Goal: Task Accomplishment & Management: Complete application form

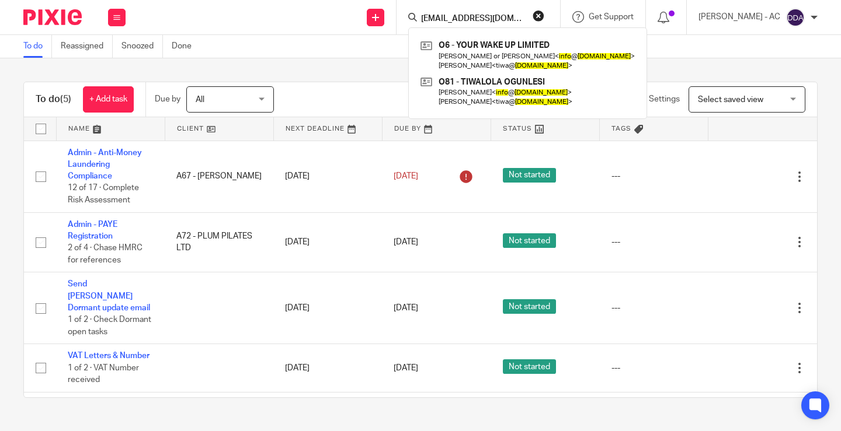
click at [346, 71] on div "To do (5) + Add task Due by All All Today Tomorrow This week Next week This mon…" at bounding box center [420, 239] width 841 height 363
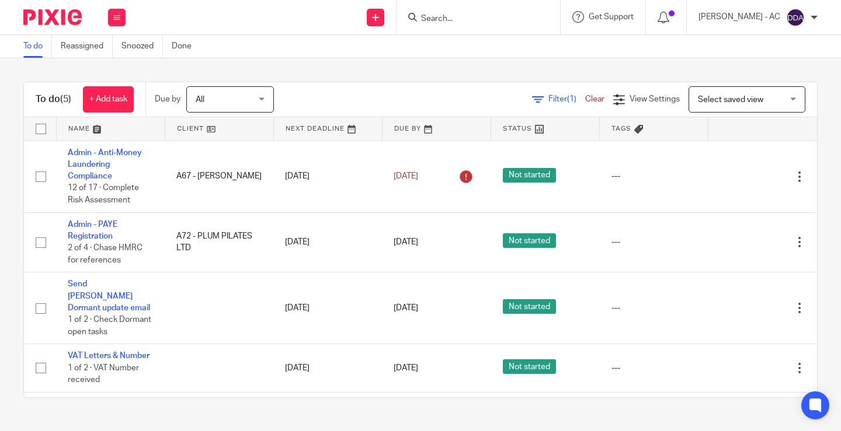
click at [468, 18] on input "Search" at bounding box center [472, 19] width 105 height 11
paste input "AMCHAN.TUINA LTD"
type input "AMCHAN.TUINA LTD"
drag, startPoint x: 519, startPoint y: 20, endPoint x: 394, endPoint y: 8, distance: 126.2
click at [394, 8] on div "Send new email Create task Add client Request signature AMCHAN.TUINA LTD AMCHAN…" at bounding box center [489, 17] width 704 height 34
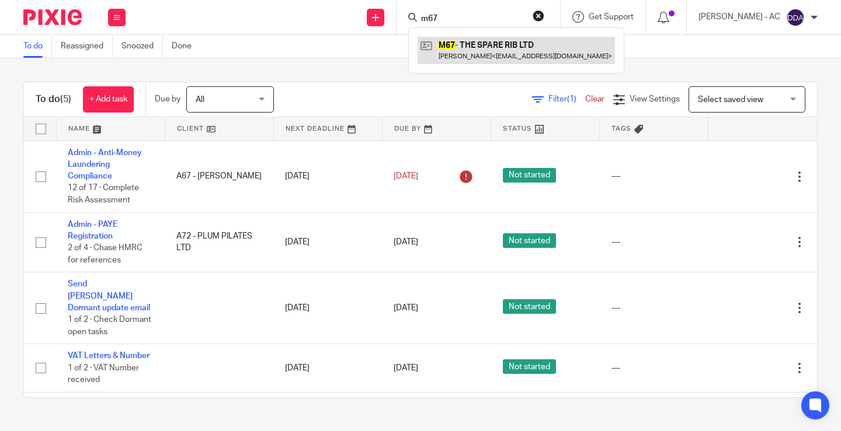
type input "m67"
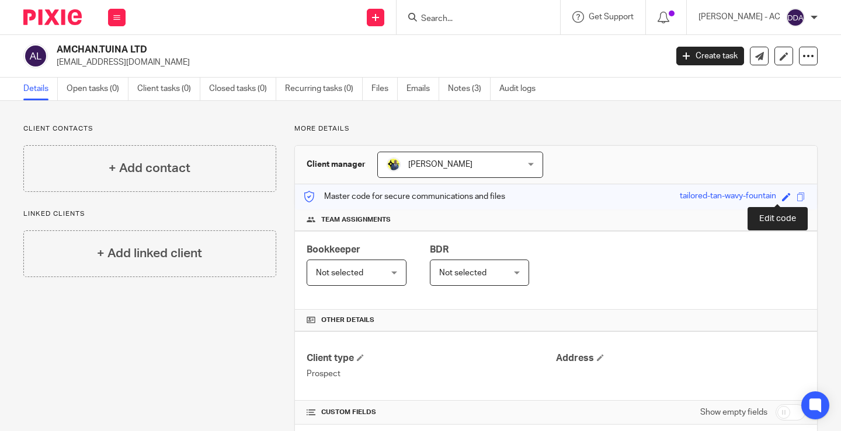
click at [782, 195] on span at bounding box center [786, 197] width 9 height 9
paste input "C21"
type input "C21"
click at [760, 194] on link "Save" at bounding box center [765, 197] width 18 height 12
type input "C21"
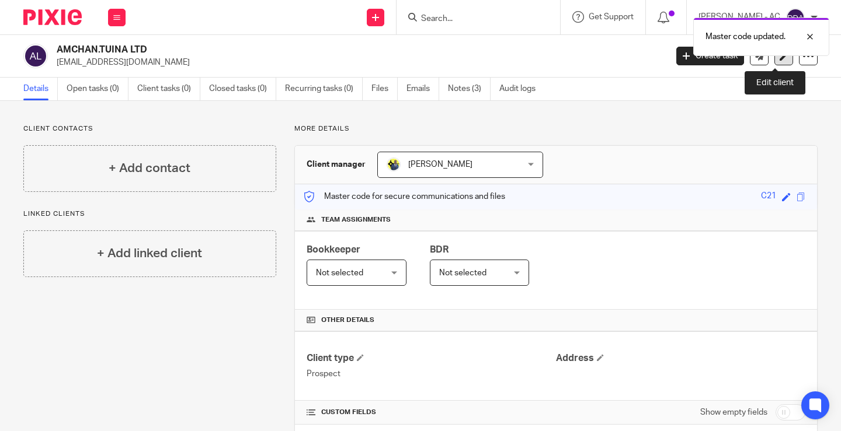
click at [778, 63] on link at bounding box center [783, 56] width 19 height 19
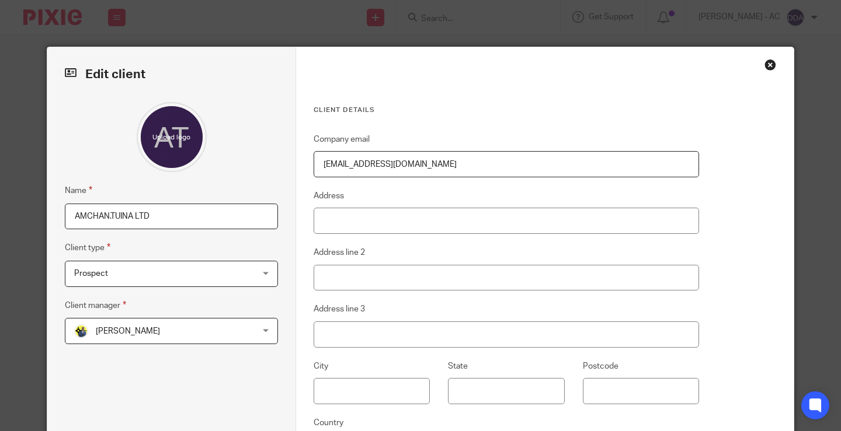
drag, startPoint x: 167, startPoint y: 220, endPoint x: 0, endPoint y: 190, distance: 169.5
click at [0, 190] on div "Edit client Name AMCHAN.TUINA LTD Client type Prospect Prospect Individual Limi…" at bounding box center [420, 215] width 841 height 431
paste input "C21 -"
type input "C21 - AMCHAN.TUINA LTD"
click at [154, 267] on span "Prospect" at bounding box center [155, 274] width 162 height 25
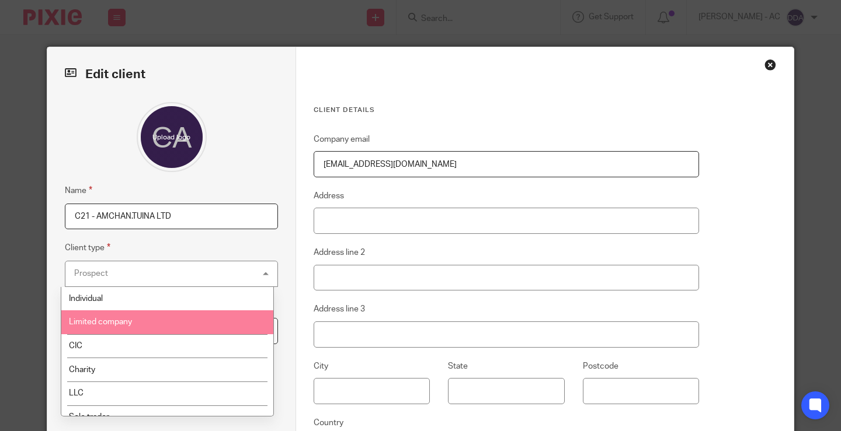
click at [142, 321] on li "Limited company" at bounding box center [167, 323] width 212 height 24
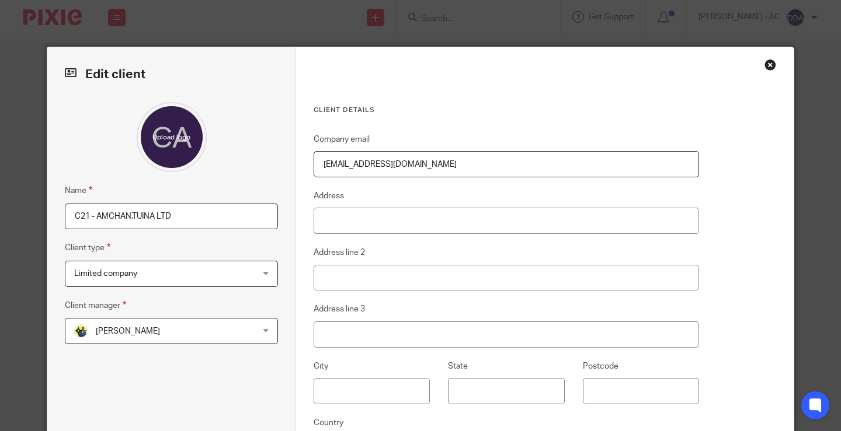
click at [196, 329] on span "[PERSON_NAME]" at bounding box center [155, 331] width 162 height 25
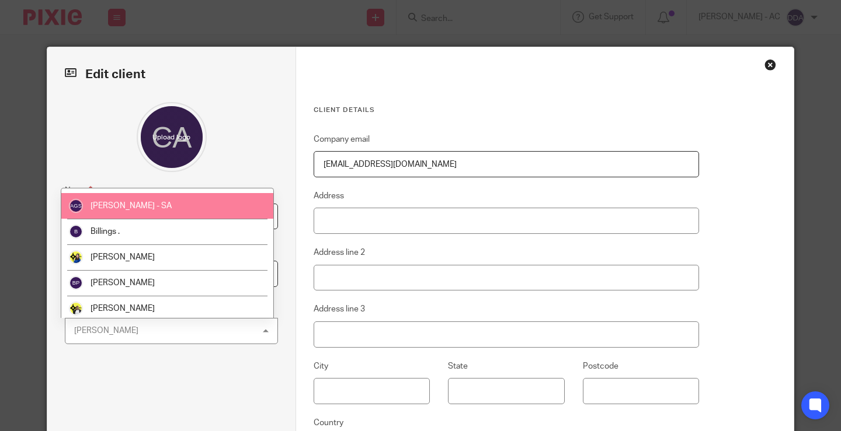
scroll to position [58, 0]
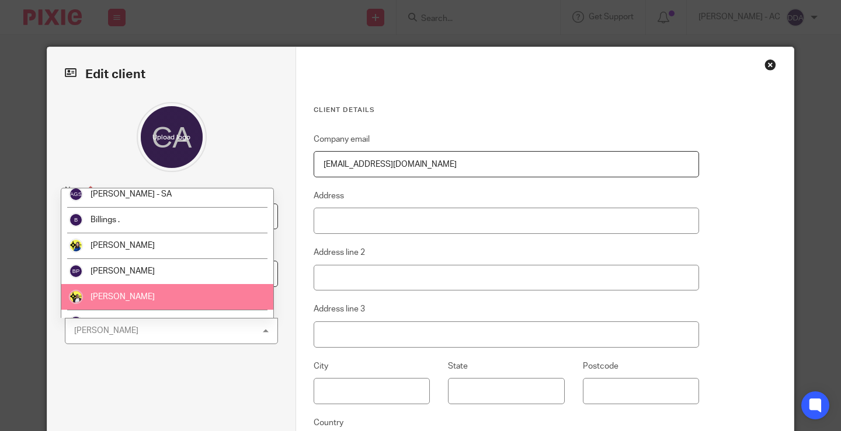
click at [151, 290] on li "[PERSON_NAME]" at bounding box center [167, 297] width 212 height 26
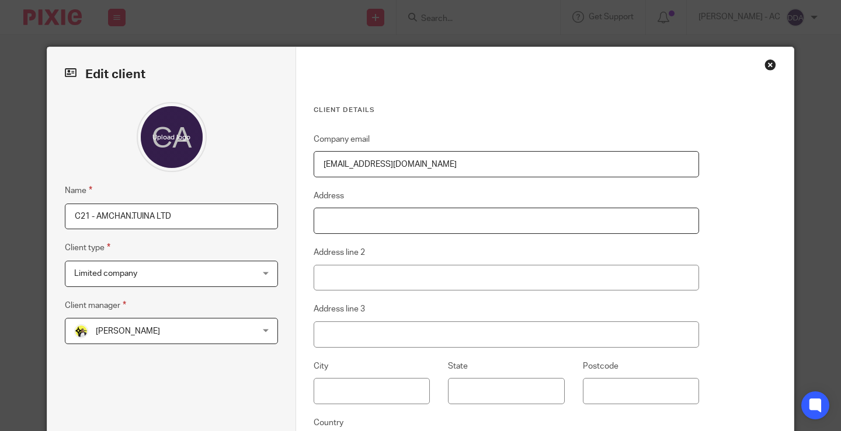
click at [388, 221] on input "Address" at bounding box center [506, 221] width 385 height 26
paste input "[STREET_ADDRESS]"
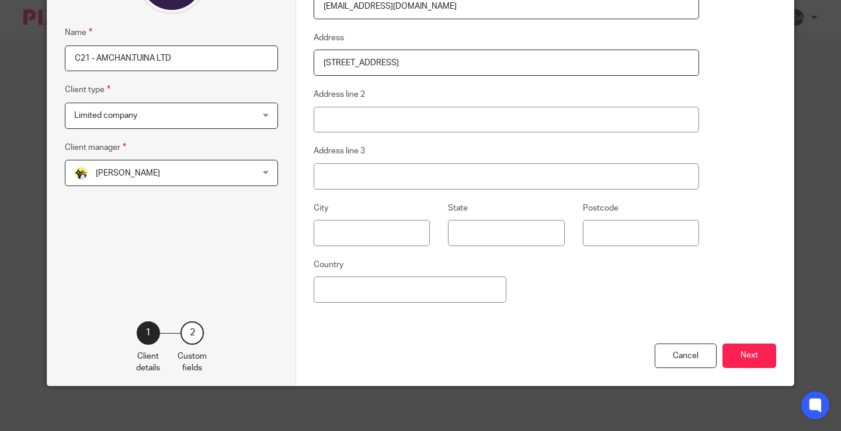
scroll to position [160, 0]
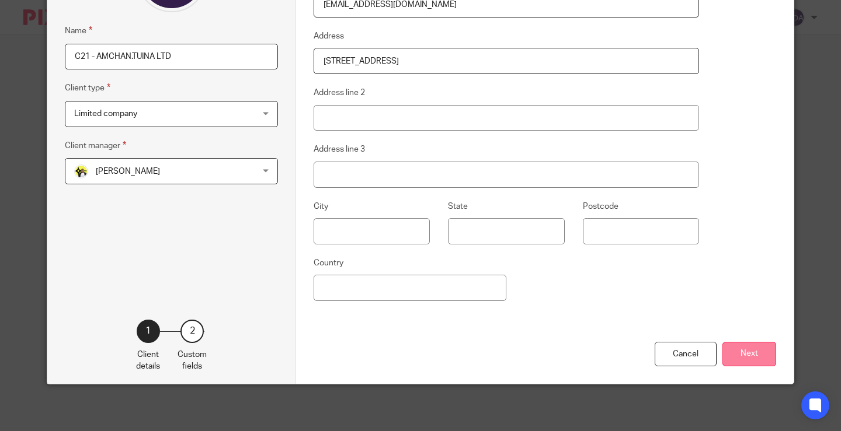
type input "[STREET_ADDRESS]"
click at [729, 358] on button "Next" at bounding box center [749, 354] width 54 height 25
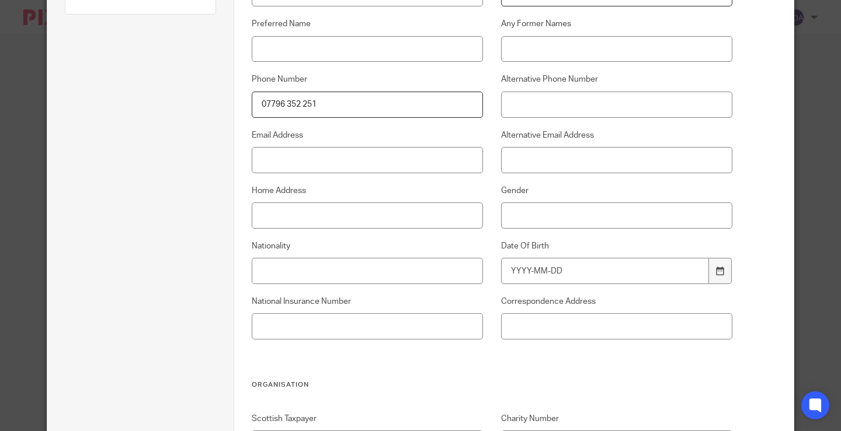
scroll to position [335, 0]
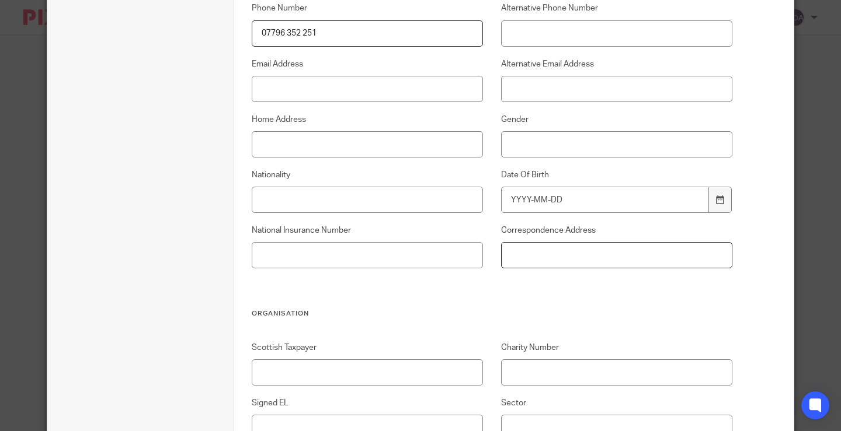
click at [553, 259] on input "Correspondence Address" at bounding box center [616, 255] width 231 height 26
paste input "[STREET_ADDRESS]"
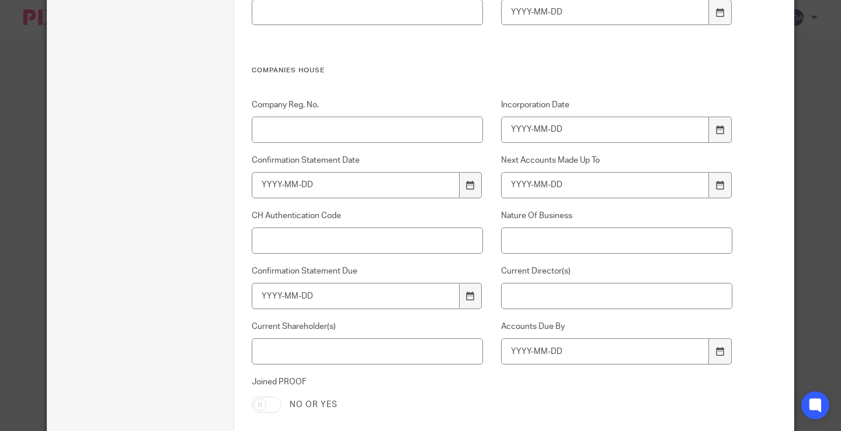
scroll to position [1386, 0]
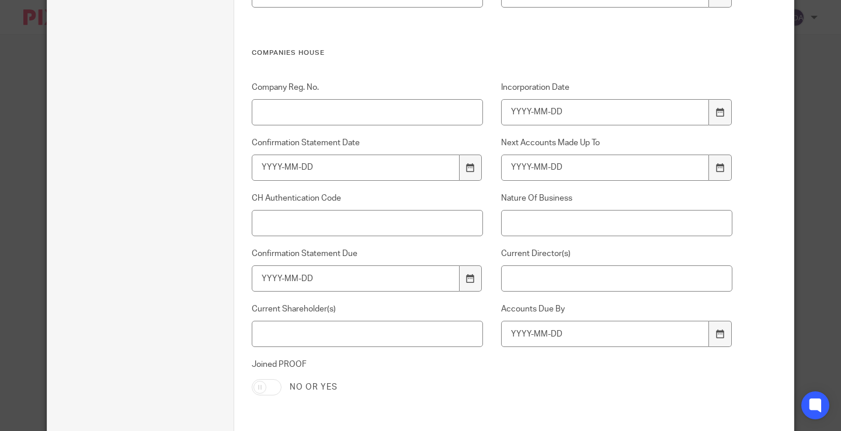
type input "[STREET_ADDRESS]"
click at [370, 109] on input "Company Reg. No." at bounding box center [367, 112] width 231 height 26
paste input "16667643"
type input "16667643"
click at [591, 222] on input "Nature Of Business" at bounding box center [616, 223] width 231 height 26
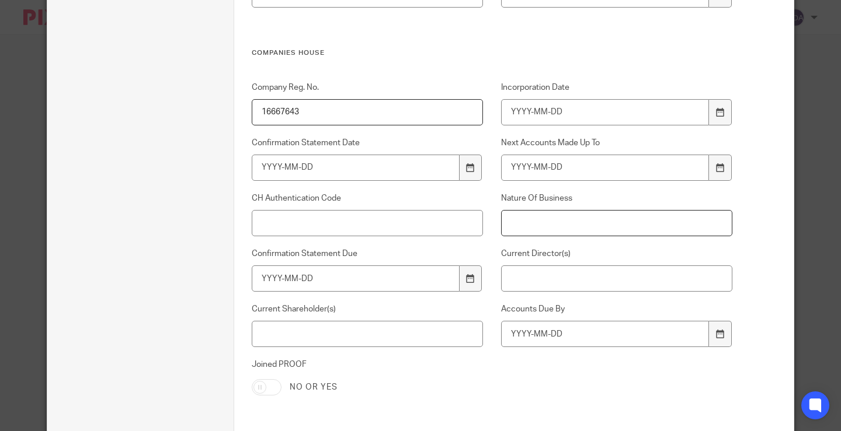
paste input "96040 - Physical well-being activities"
type input "96040 - Physical well-being activities"
click at [382, 338] on input "Current Shareholder(s)" at bounding box center [367, 334] width 231 height 26
paste input "Miss Ann-Marie Chan"
type input "Miss Ann-Marie Chan"
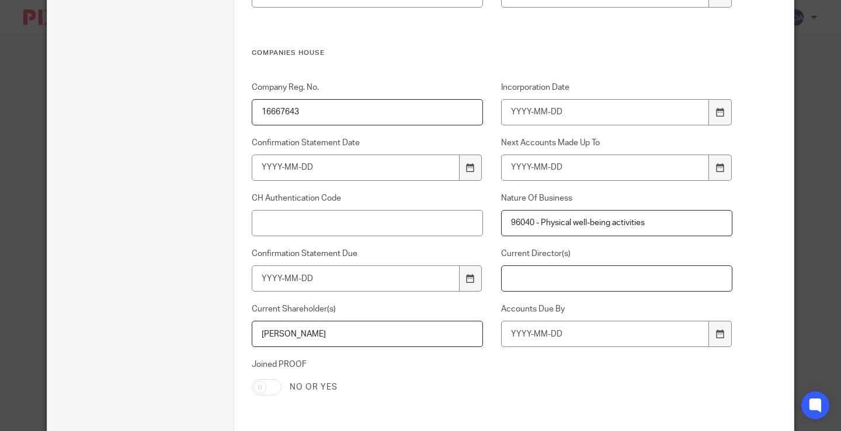
click at [590, 270] on input "Current Director(s)" at bounding box center [616, 279] width 231 height 26
paste input "Miss Ann-Marie Chan"
drag, startPoint x: 601, startPoint y: 284, endPoint x: 414, endPoint y: 278, distance: 187.5
click at [417, 278] on div "Company Reg. No. 16667643 Incorporation Date Confirmation Statement Date Next A…" at bounding box center [482, 260] width 499 height 356
paste input "CHAN, Ann-Marie"
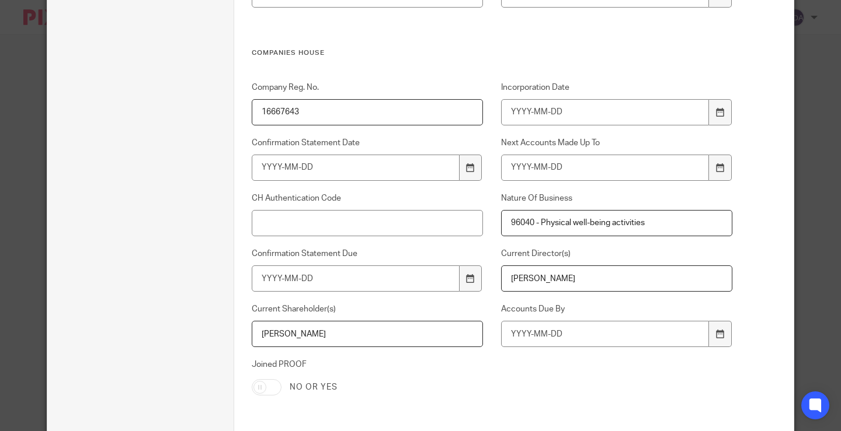
drag, startPoint x: 528, startPoint y: 279, endPoint x: 454, endPoint y: 279, distance: 74.2
click at [454, 279] on div "Company Reg. No. 16667643 Incorporation Date Confirmation Statement Date Next A…" at bounding box center [482, 260] width 499 height 356
paste input "CHAN"
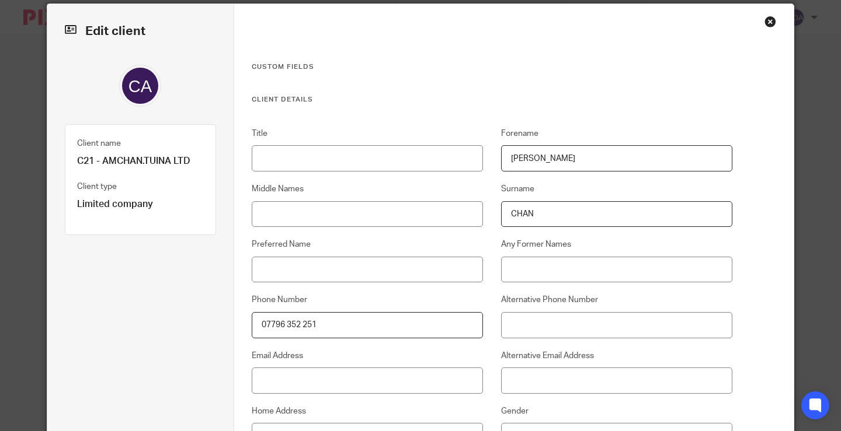
scroll to position [117, 0]
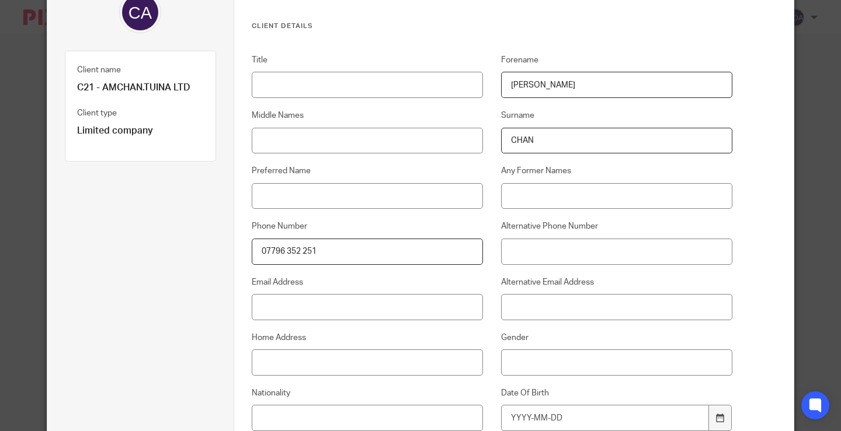
type input "Ann-Marie CHAN"
paste input "/Miss"
click at [374, 88] on input "Title" at bounding box center [367, 85] width 231 height 26
type input "Miss"
drag, startPoint x: 568, startPoint y: 79, endPoint x: 573, endPoint y: 81, distance: 6.0
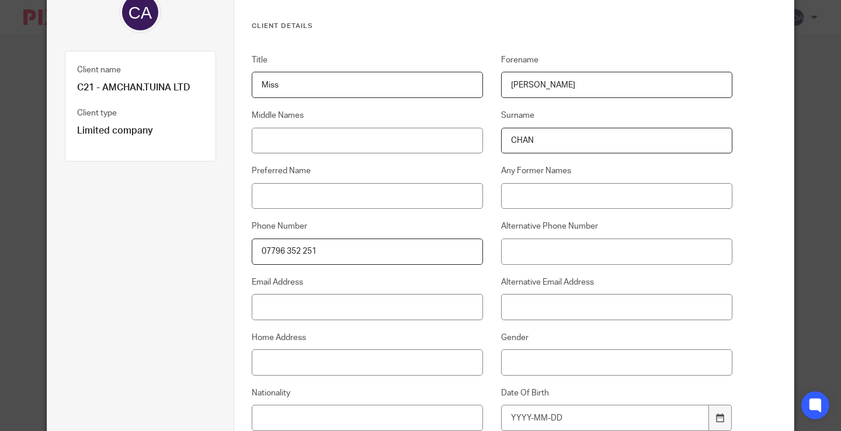
click at [568, 79] on input "ANN-MARIE" at bounding box center [616, 85] width 231 height 26
drag, startPoint x: 584, startPoint y: 83, endPoint x: 360, endPoint y: 83, distance: 224.8
click at [360, 83] on div "Title Miss Forename ANN-MARIE Middle Names Surname CHAN Preferred Name Any Form…" at bounding box center [482, 291] width 499 height 474
paste input "nn-Marie"
type input "Ann-Marie"
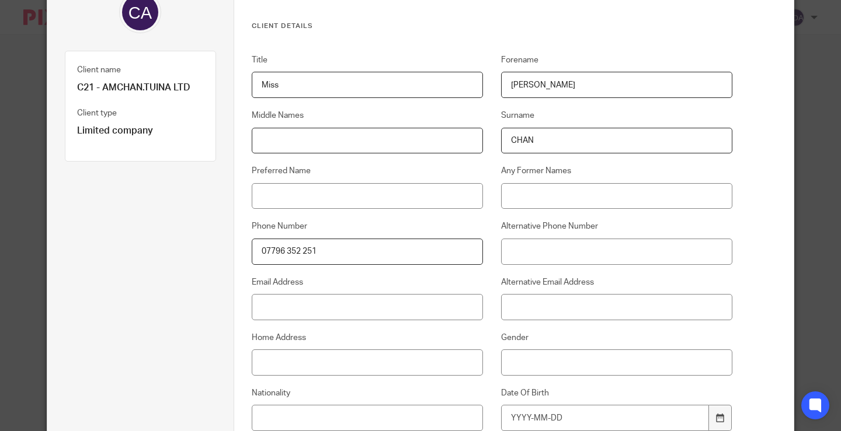
click at [390, 140] on input "Middle Names" at bounding box center [367, 141] width 231 height 26
paste input "[PERSON_NAME]"
type input "[PERSON_NAME]"
drag, startPoint x: 577, startPoint y: 144, endPoint x: 463, endPoint y: 138, distance: 114.0
click at [478, 141] on div "Title Miss Forename Ann-Marie Middle Names Katherine Surname CHAN Preferred Nam…" at bounding box center [482, 291] width 499 height 474
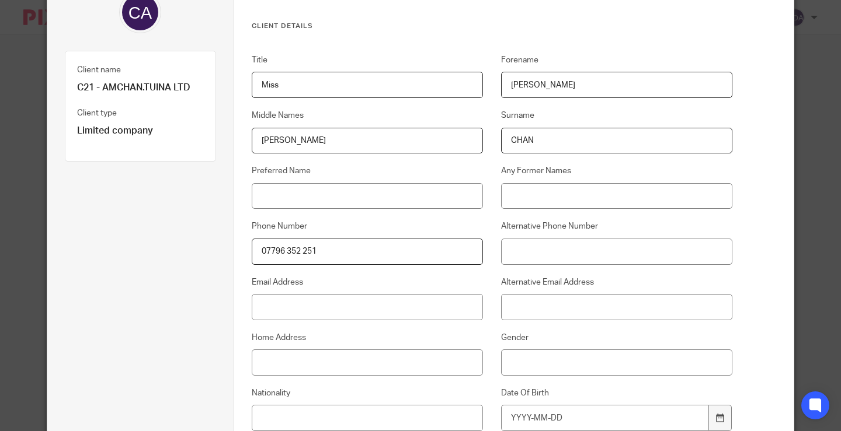
paste input "han"
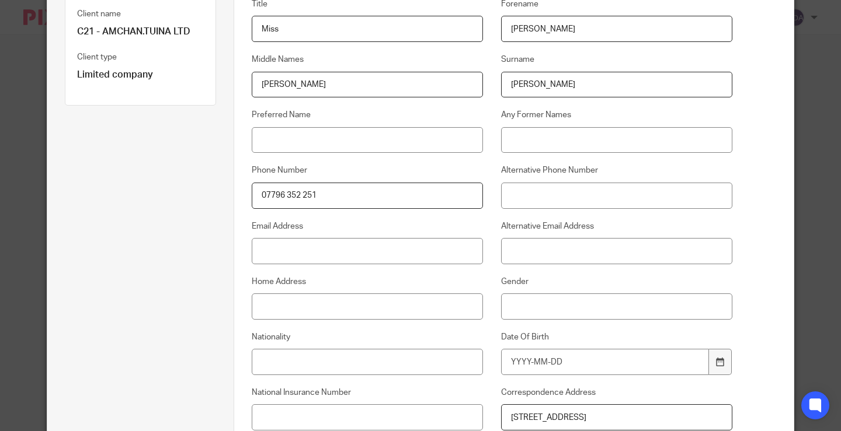
scroll to position [175, 0]
type input "[PERSON_NAME]"
drag, startPoint x: 329, startPoint y: 193, endPoint x: 144, endPoint y: 194, distance: 185.1
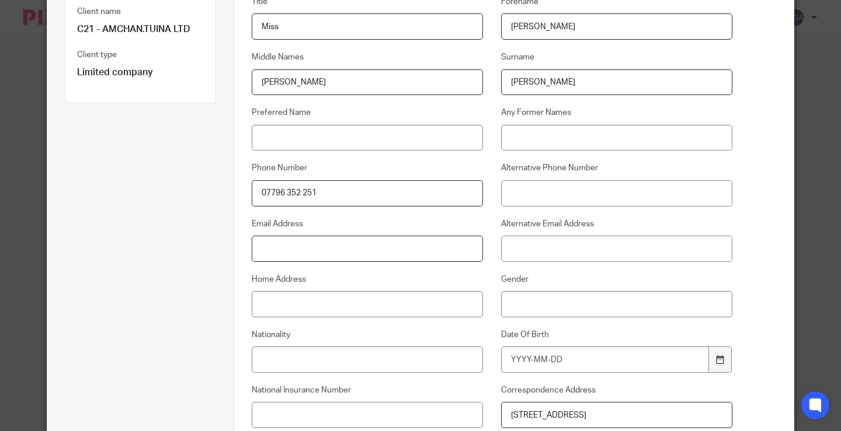
click at [358, 249] on input "Email Address" at bounding box center [367, 249] width 231 height 26
paste input "[EMAIL_ADDRESS][DOMAIN_NAME]"
type input "[EMAIL_ADDRESS][DOMAIN_NAME]"
click at [393, 301] on input "Home Address" at bounding box center [367, 304] width 231 height 26
paste input "[STREET_ADDRESS][PERSON_NAME]"
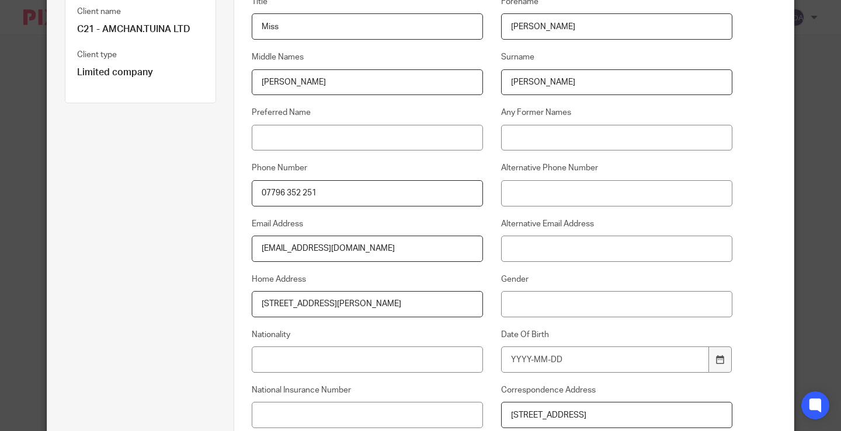
type input "[STREET_ADDRESS][PERSON_NAME]"
click at [547, 300] on input "Gender" at bounding box center [616, 304] width 231 height 26
type input "[DEMOGRAPHIC_DATA]"
click at [342, 359] on input "Nationality" at bounding box center [367, 360] width 231 height 26
paste input "British"
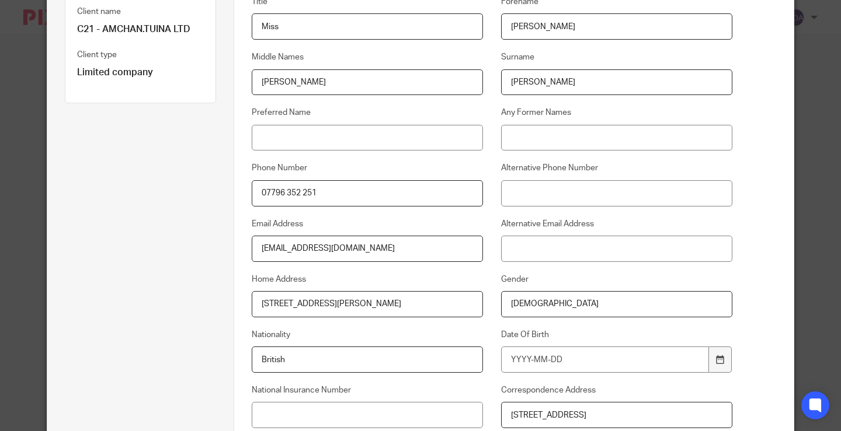
type input "British"
click at [602, 366] on input "Date Of Birth" at bounding box center [605, 360] width 208 height 26
type input "1989-10-25"
click at [387, 419] on input "National Insurance Number" at bounding box center [367, 415] width 231 height 26
paste input "JK873737B"
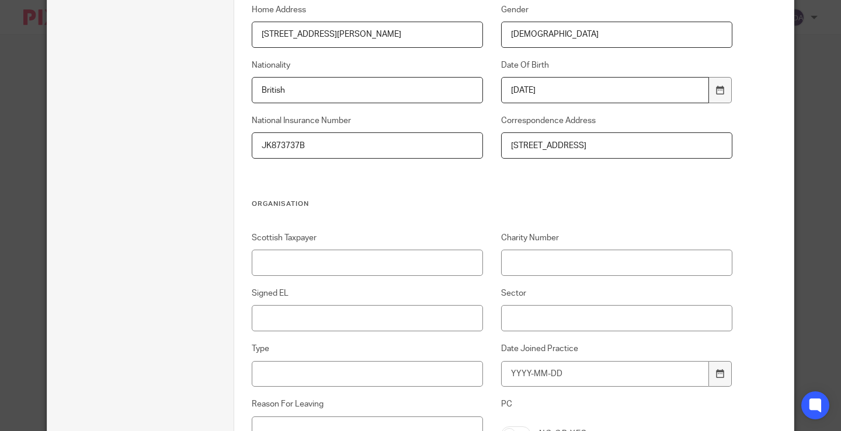
scroll to position [467, 0]
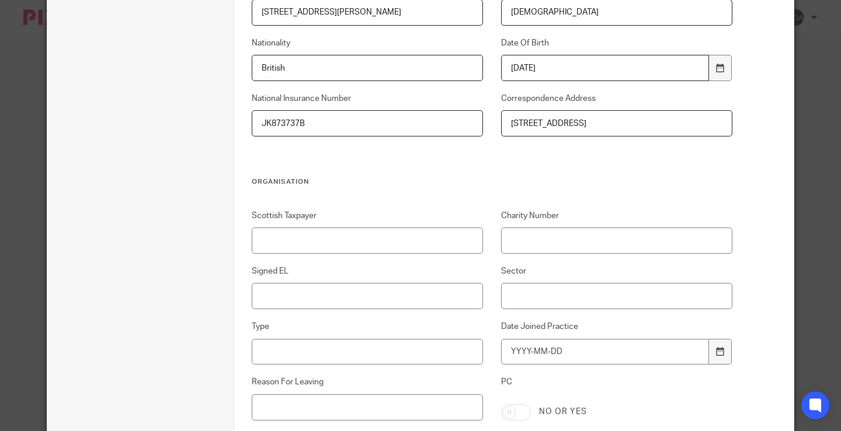
type input "JK873737B"
click at [303, 296] on input "Signed EL" at bounding box center [367, 296] width 231 height 26
type input "Sent - 22-08-2025"
click at [591, 304] on input "Sector" at bounding box center [616, 296] width 231 height 26
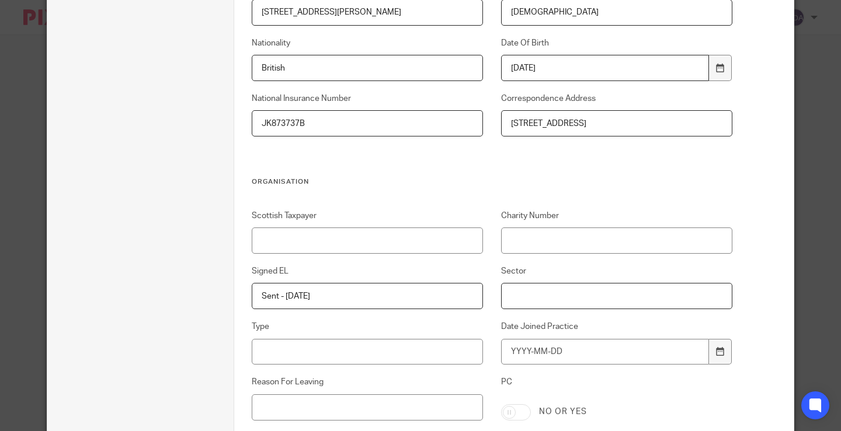
paste input "Sports & Entertainmen"
click at [575, 296] on input "Sports & Entertainmen" at bounding box center [616, 296] width 231 height 26
click at [566, 297] on input "Sports & Entertainmen" at bounding box center [616, 296] width 231 height 26
click at [574, 295] on input "Sports & Entertainment" at bounding box center [616, 296] width 231 height 26
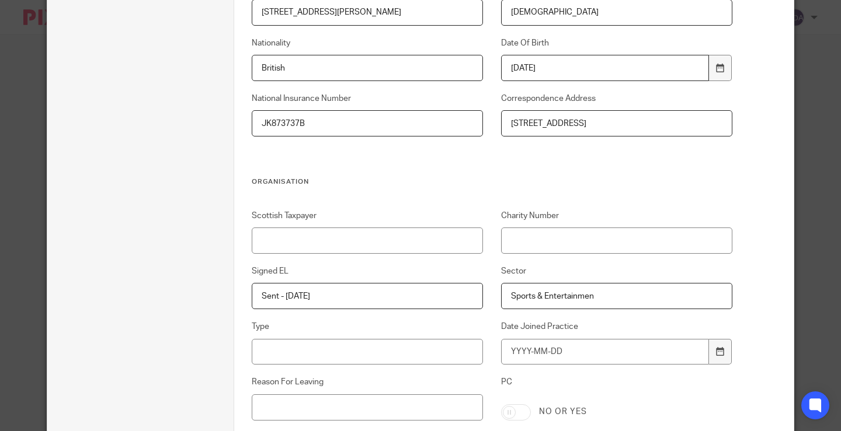
type input "Sports & Entertainmen"
click at [613, 368] on div "Scottish Taxpayer Charity Number Signed EL Sent - 22-08-2025 Sector Sports & En…" at bounding box center [482, 363] width 499 height 307
click at [576, 294] on input "Sports & Entertainmen" at bounding box center [616, 296] width 231 height 26
paste input "Sports & Entertainmen"
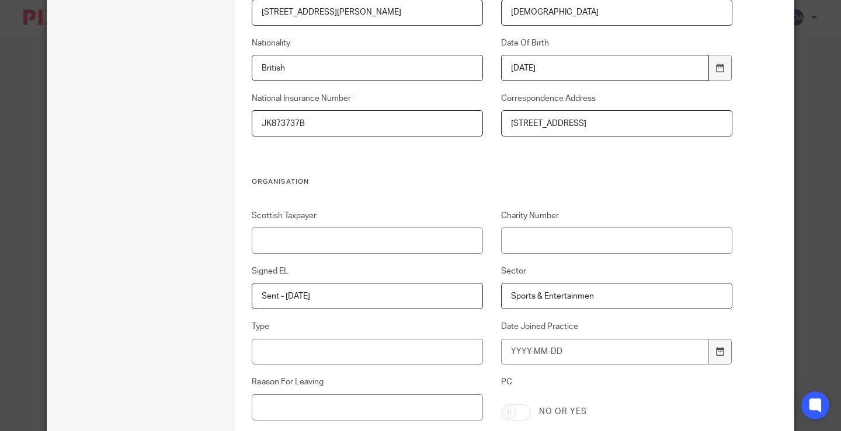
click at [570, 334] on div "Date Joined Practice" at bounding box center [607, 343] width 249 height 44
click at [628, 318] on div "Scottish Taxpayer Charity Number Signed EL Sent - 22-08-2025 Sector Sports & En…" at bounding box center [482, 363] width 499 height 307
click at [614, 347] on input "Date Joined Practice" at bounding box center [605, 352] width 208 height 26
click at [576, 296] on input "Sports & Entertainmen" at bounding box center [616, 296] width 231 height 26
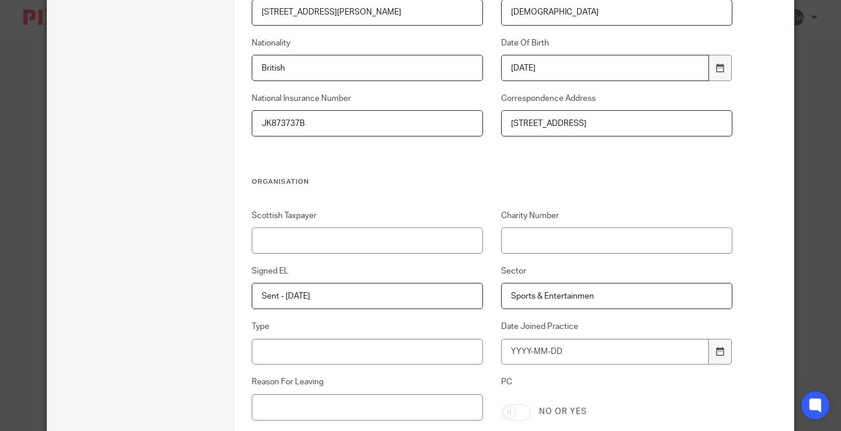
drag, startPoint x: 576, startPoint y: 296, endPoint x: 566, endPoint y: 294, distance: 9.6
click at [566, 293] on input "Sports & Entertainmen" at bounding box center [616, 296] width 231 height 26
click at [388, 358] on input "Type" at bounding box center [367, 352] width 231 height 26
click at [561, 300] on input "Sports & Entertainmen" at bounding box center [616, 296] width 231 height 26
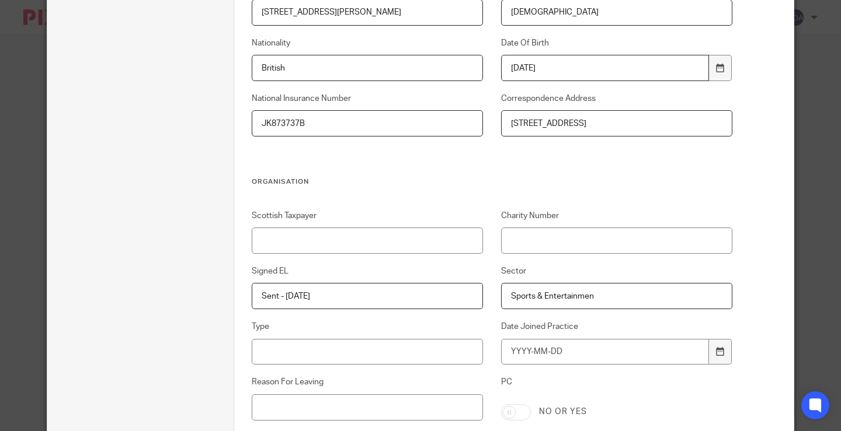
click at [605, 295] on input "Sports & Entertainmen" at bounding box center [616, 296] width 231 height 26
type input "Sports & Entertainment"
click at [426, 354] on input "Type" at bounding box center [367, 352] width 231 height 26
click at [569, 297] on input "Sports & Entertainment" at bounding box center [616, 296] width 231 height 26
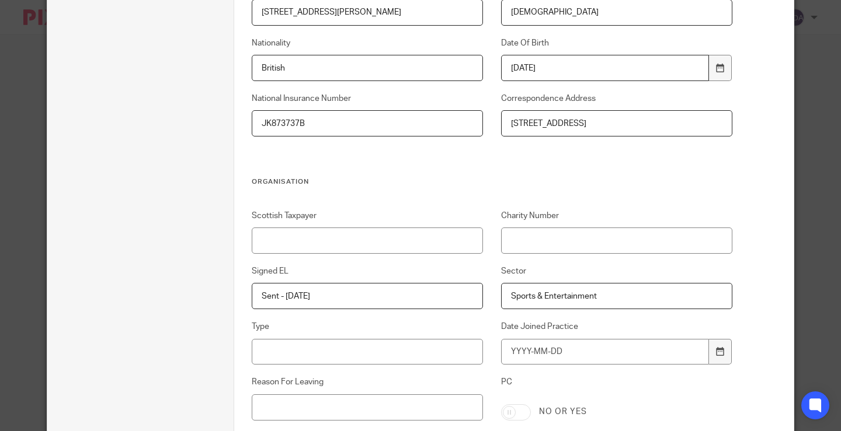
drag, startPoint x: 568, startPoint y: 295, endPoint x: 555, endPoint y: 295, distance: 12.3
click at [555, 295] on input "Sports & Entertainment" at bounding box center [616, 296] width 231 height 26
click at [561, 296] on input "Sports & Entertainment" at bounding box center [616, 296] width 231 height 26
click at [571, 297] on input "Sports & Entertainment" at bounding box center [616, 296] width 231 height 26
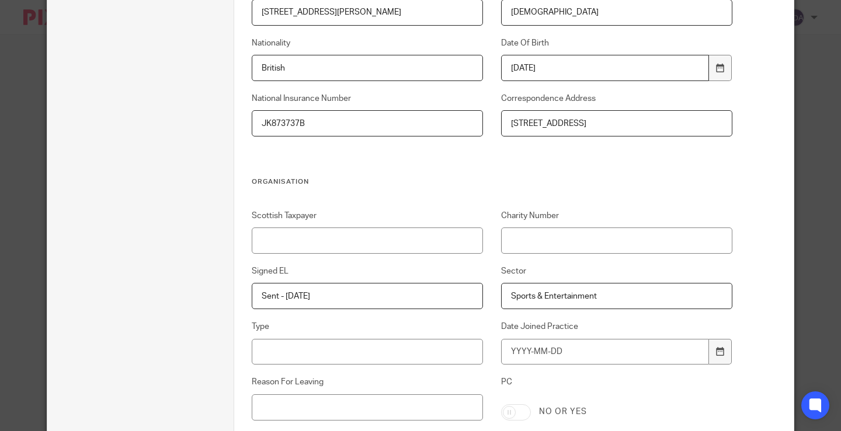
click at [571, 297] on input "Sports & Entertainment" at bounding box center [616, 296] width 231 height 26
click at [415, 355] on input "Type" at bounding box center [367, 352] width 231 height 26
paste input "Contractors & Freelancers"
type input "Contractors & Freelancers"
click at [559, 355] on input "Date Joined Practice" at bounding box center [605, 352] width 208 height 26
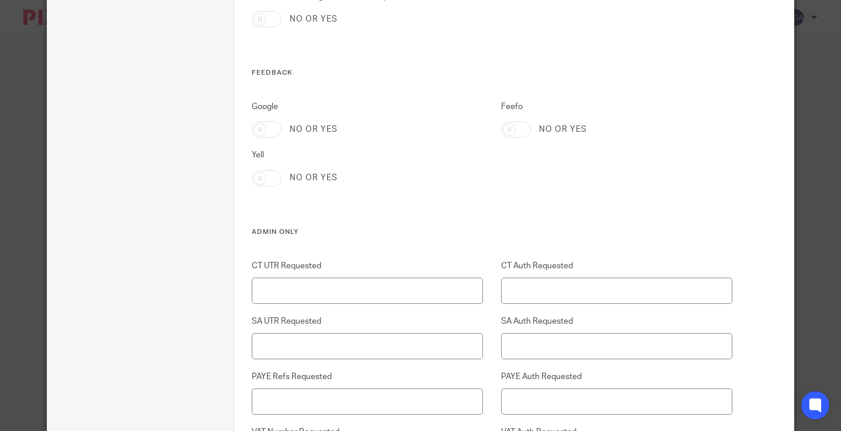
scroll to position [2511, 0]
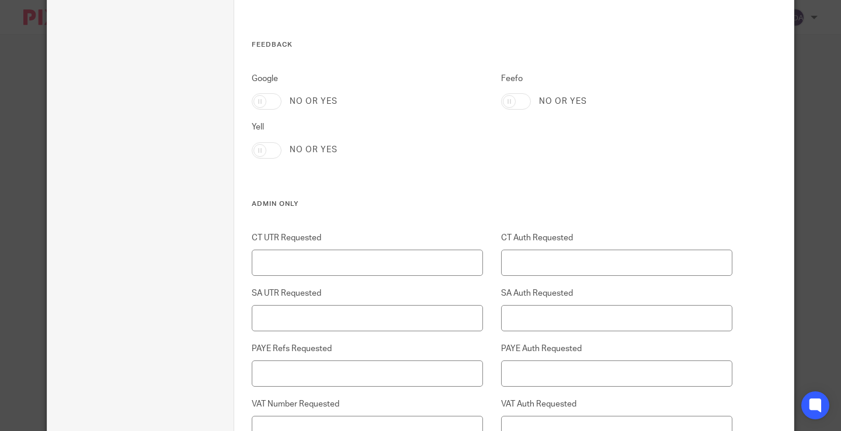
type input "2025-08-22"
click at [407, 262] on input "CT UTR Requested" at bounding box center [367, 263] width 231 height 26
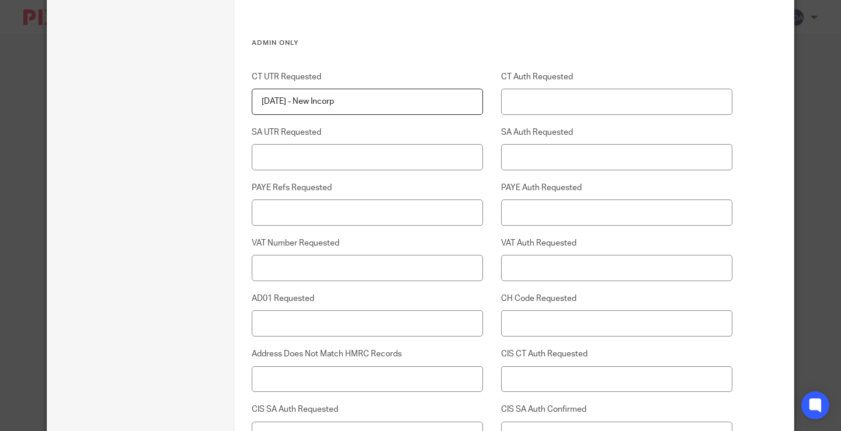
scroll to position [2686, 0]
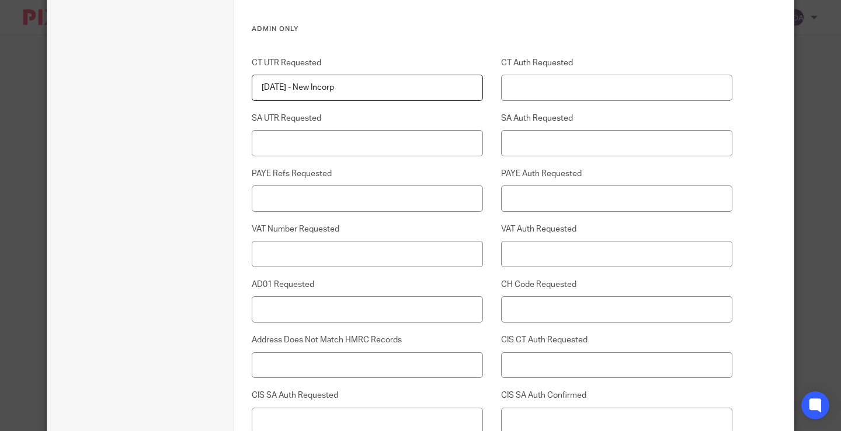
type input "22-08-2025 - New Incorp"
click at [555, 309] on input "CH Code Requested" at bounding box center [616, 310] width 231 height 26
type input "22-08-2025"
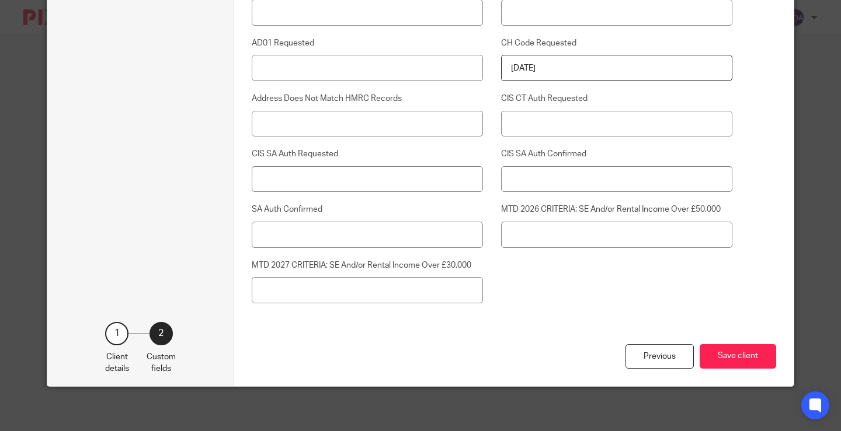
scroll to position [2930, 0]
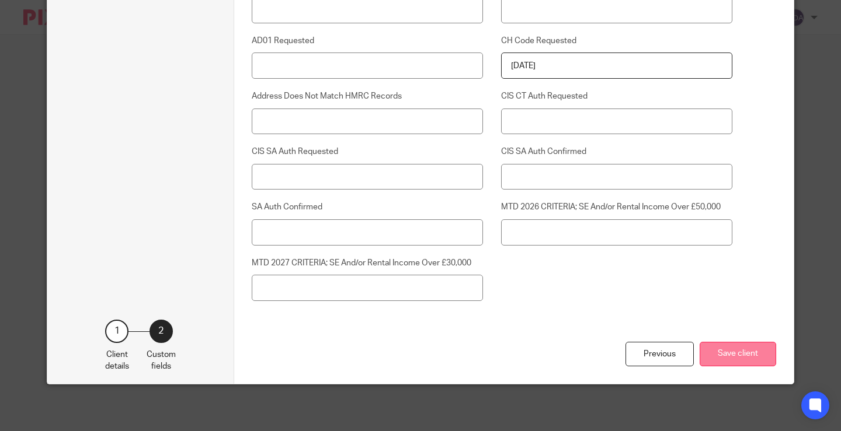
click at [746, 365] on button "Save client" at bounding box center [737, 354] width 76 height 25
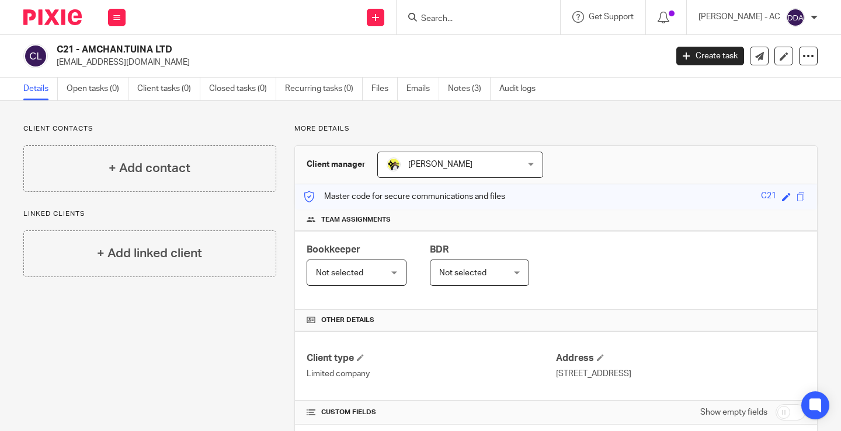
click at [362, 273] on span "Not selected" at bounding box center [352, 272] width 72 height 25
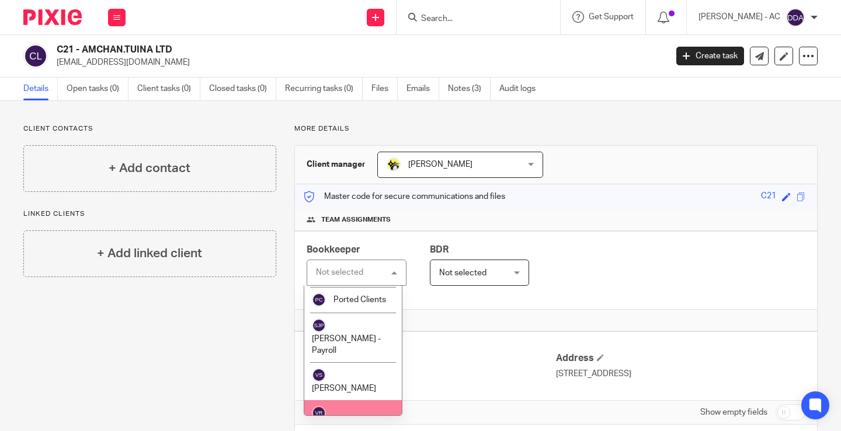
click at [356, 422] on span "[PERSON_NAME]" at bounding box center [344, 426] width 64 height 8
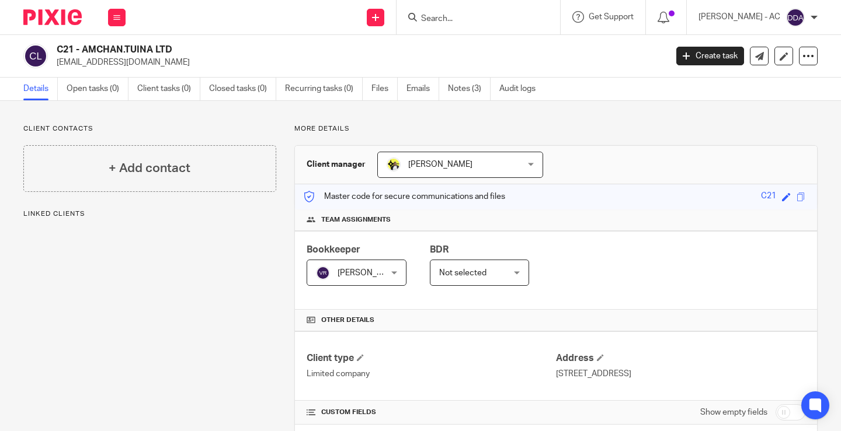
click at [490, 275] on span "Not selected" at bounding box center [475, 272] width 72 height 25
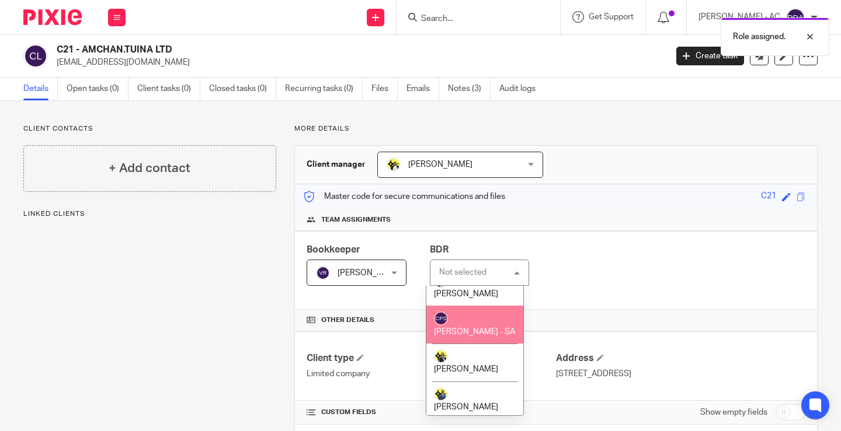
scroll to position [292, 0]
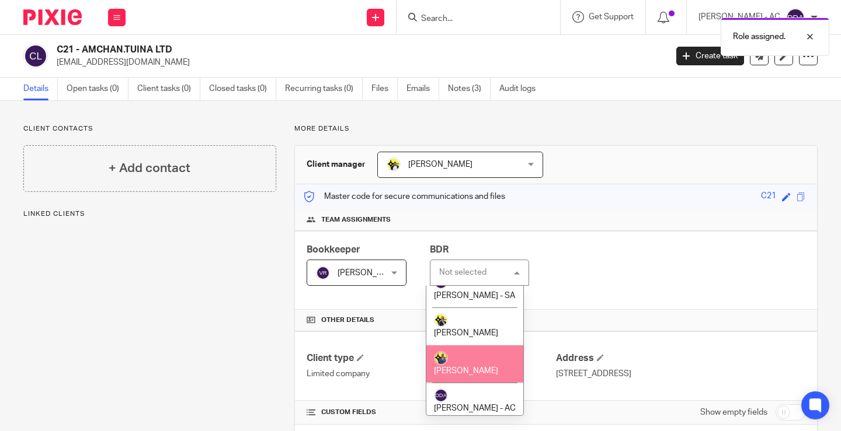
click at [471, 367] on span "[PERSON_NAME]" at bounding box center [466, 371] width 64 height 8
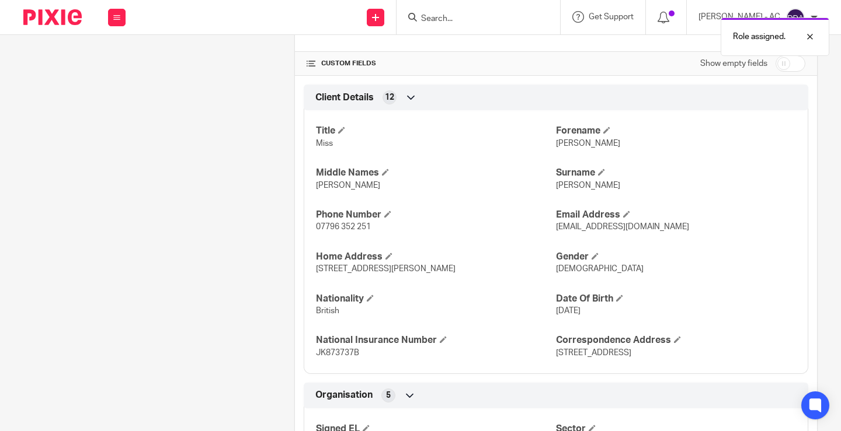
scroll to position [350, 0]
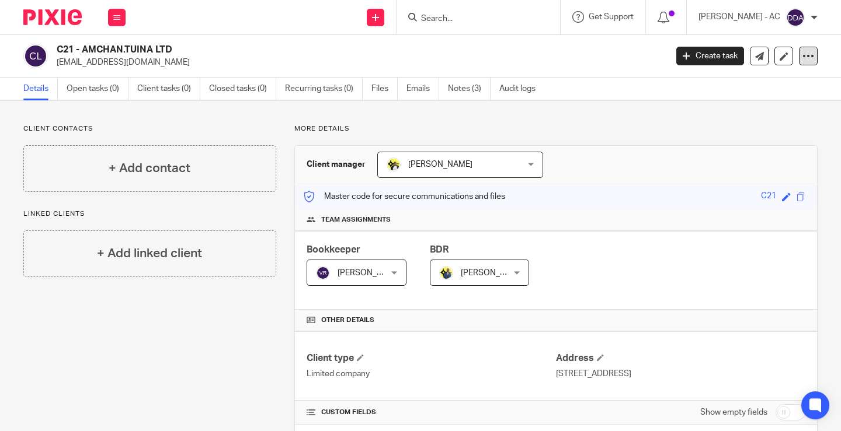
click at [803, 61] on icon at bounding box center [808, 56] width 12 height 12
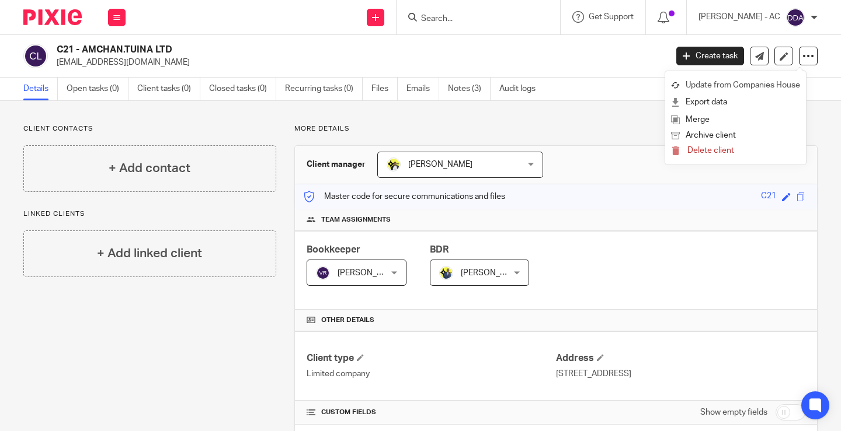
click at [750, 83] on link "Update from Companies House" at bounding box center [735, 85] width 129 height 17
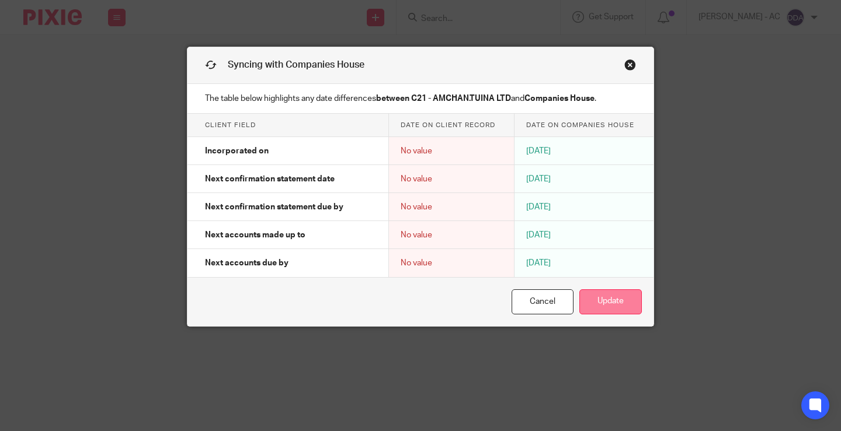
click at [598, 298] on button "Update" at bounding box center [610, 302] width 62 height 25
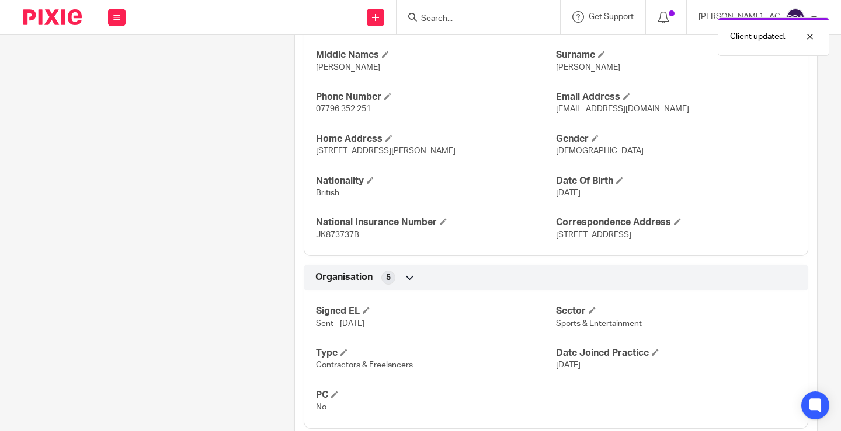
scroll to position [788, 0]
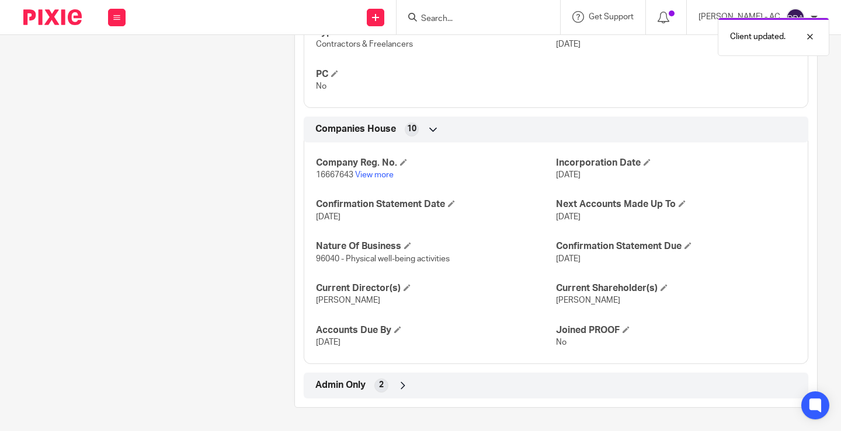
click at [386, 384] on div "Admin Only 2" at bounding box center [555, 386] width 487 height 20
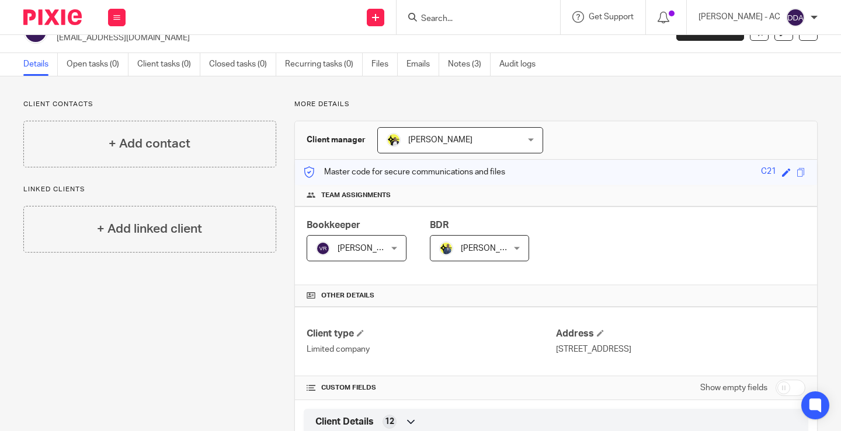
scroll to position [0, 0]
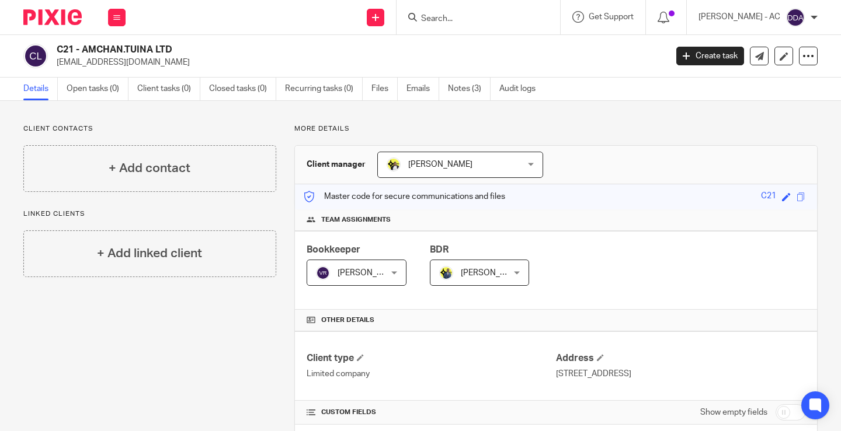
click at [193, 141] on div "Client contacts + Add contact" at bounding box center [149, 158] width 253 height 68
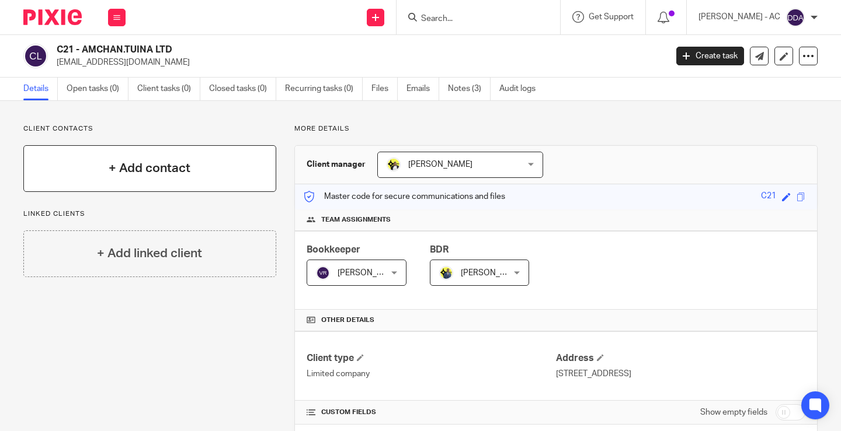
click at [189, 171] on h4 "+ Add contact" at bounding box center [150, 168] width 82 height 18
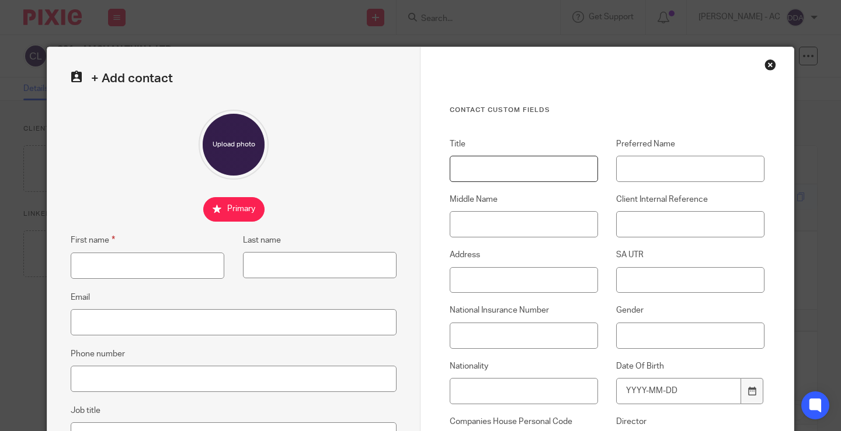
click at [557, 175] on input "Title" at bounding box center [524, 169] width 148 height 26
paste input "Miss"
type input "Miss"
click at [148, 263] on input "First name" at bounding box center [148, 266] width 154 height 26
paste input "[PERSON_NAME]"
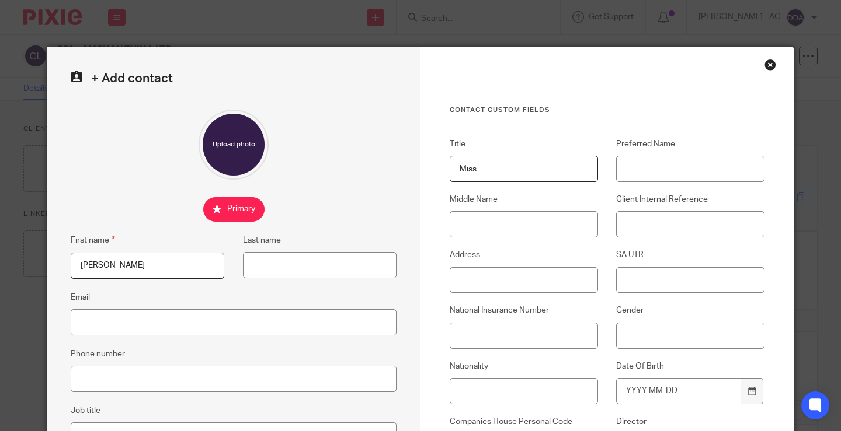
type input "[PERSON_NAME]"
click at [558, 220] on input "Middle Name" at bounding box center [524, 224] width 148 height 26
paste input "[PERSON_NAME]"
type input "[PERSON_NAME]"
click at [365, 257] on input "Last name" at bounding box center [320, 265] width 154 height 26
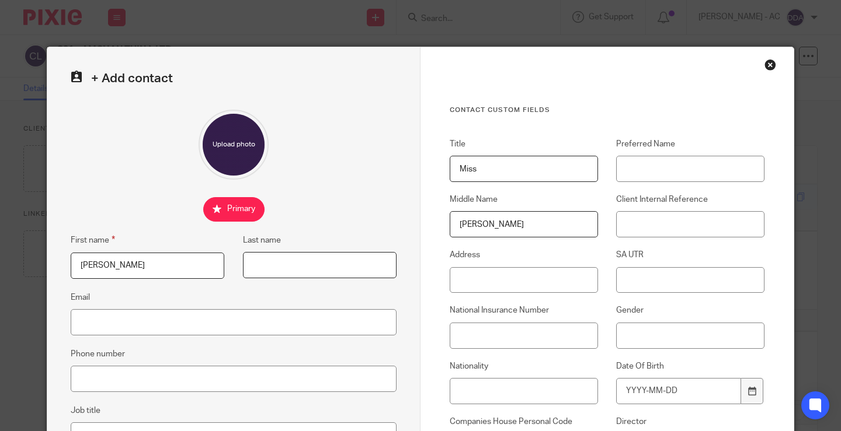
paste input "[PERSON_NAME]"
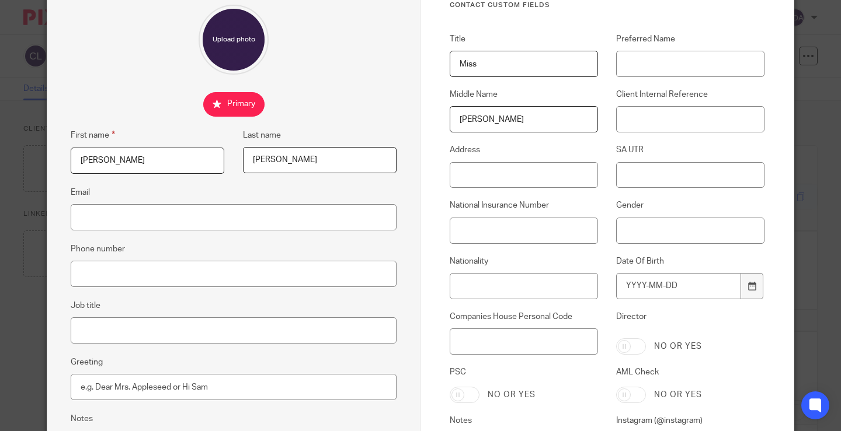
scroll to position [117, 0]
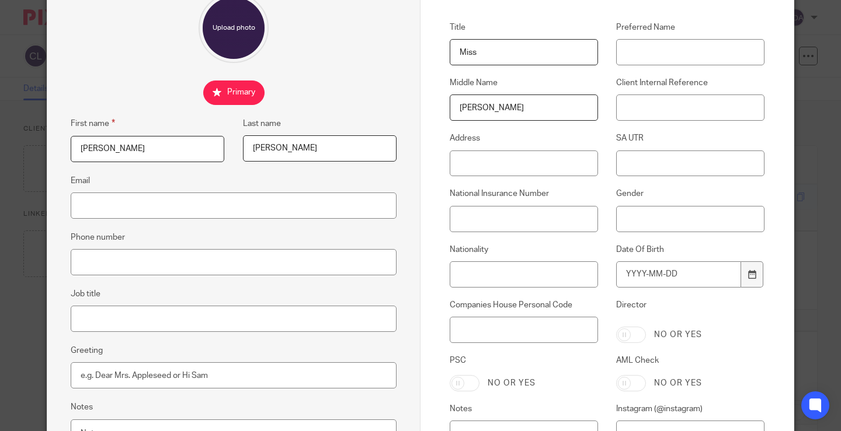
type input "[PERSON_NAME]"
click at [217, 208] on input "Email" at bounding box center [234, 206] width 326 height 26
paste input "[EMAIL_ADDRESS][DOMAIN_NAME]"
type input "[EMAIL_ADDRESS][DOMAIN_NAME]"
click at [204, 266] on input "Phone number" at bounding box center [234, 262] width 326 height 26
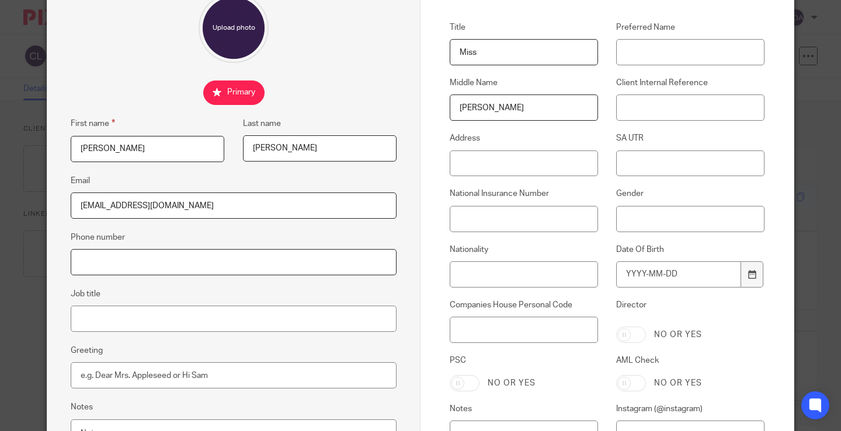
paste input "07796 352 251"
type input "07796 352 251"
click at [131, 323] on input "Job title" at bounding box center [234, 319] width 326 height 26
paste input "Massage Therapist"
type input "Massage Therapist"
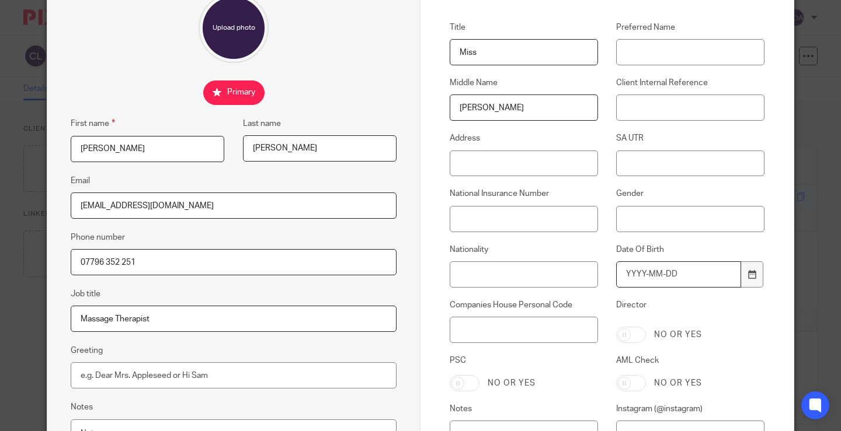
click at [659, 280] on input "Date Of Birth" at bounding box center [678, 275] width 125 height 26
type input "1989-10-25"
click at [678, 108] on input "Client Internal Reference" at bounding box center [690, 108] width 148 height 26
paste input "C21"
type input "C21"
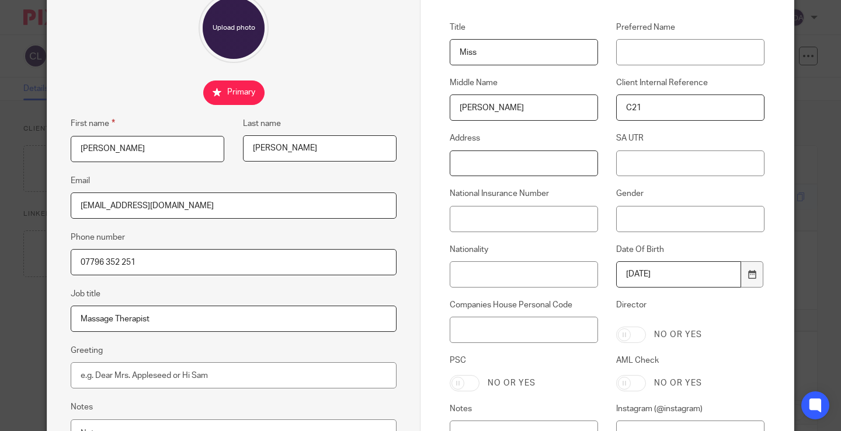
click at [515, 160] on input "Address" at bounding box center [524, 164] width 148 height 26
paste input "91 Garrick Close London W5 1AT"
type input "[STREET_ADDRESS][PERSON_NAME]"
click at [515, 278] on input "Nationality" at bounding box center [524, 275] width 148 height 26
paste input "British"
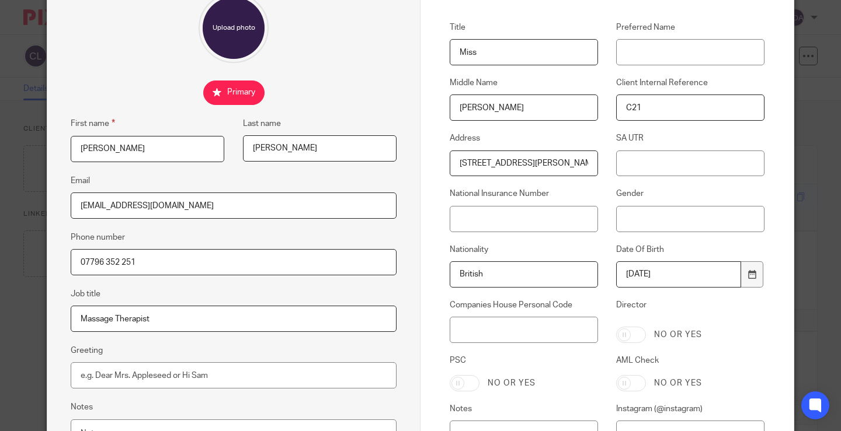
type input "British"
click at [696, 220] on input "Gender" at bounding box center [690, 219] width 148 height 26
paste input "[DEMOGRAPHIC_DATA]"
type input "[DEMOGRAPHIC_DATA]"
click at [530, 218] on input "National Insurance Number" at bounding box center [524, 219] width 148 height 26
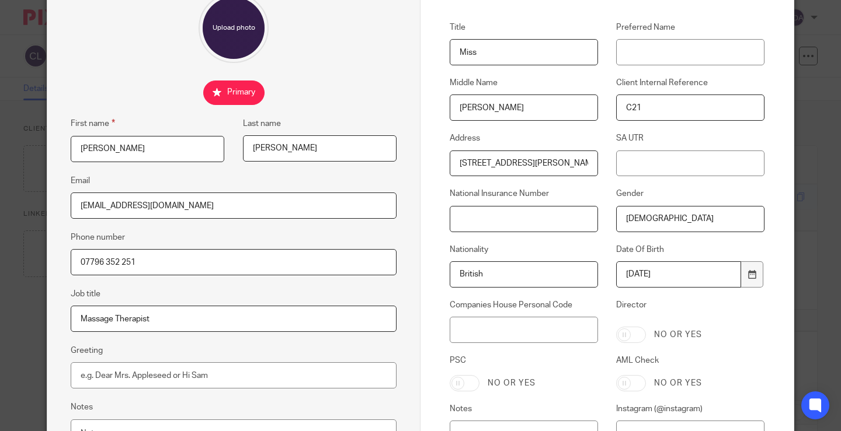
paste input "JK873737B"
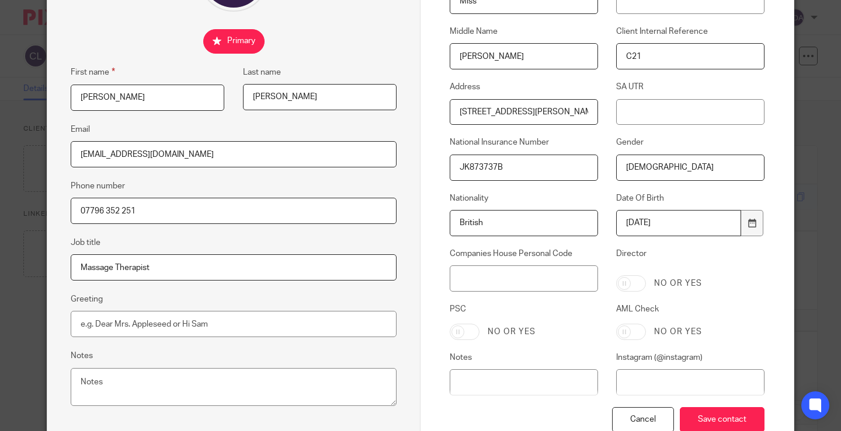
scroll to position [246, 0]
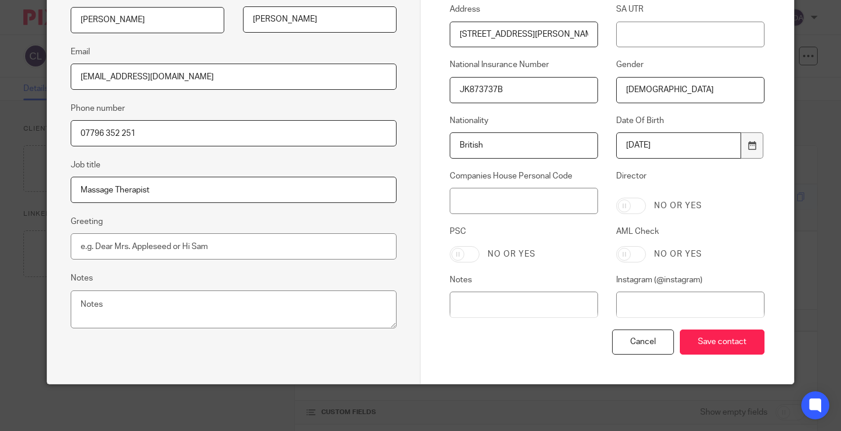
type input "JK873737B"
click at [631, 205] on input "Director" at bounding box center [631, 206] width 30 height 16
checkbox input "true"
click at [474, 253] on div "No or yes" at bounding box center [524, 254] width 148 height 16
click at [471, 253] on input "PSC" at bounding box center [465, 254] width 30 height 16
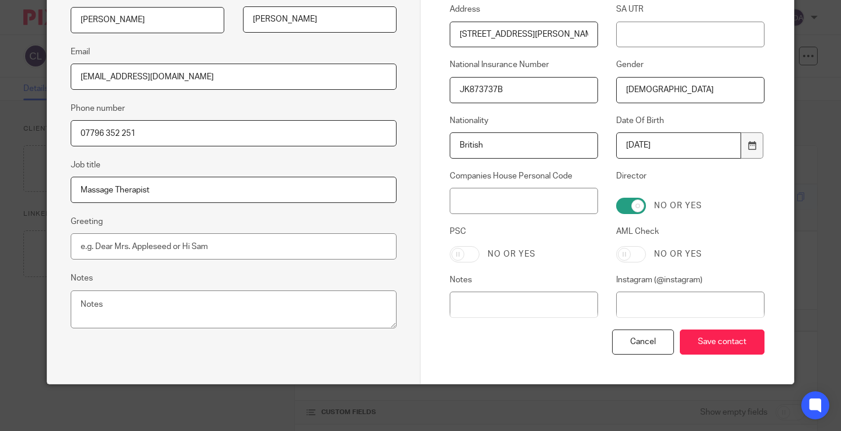
checkbox input "true"
click at [704, 336] on input "Save contact" at bounding box center [722, 342] width 85 height 25
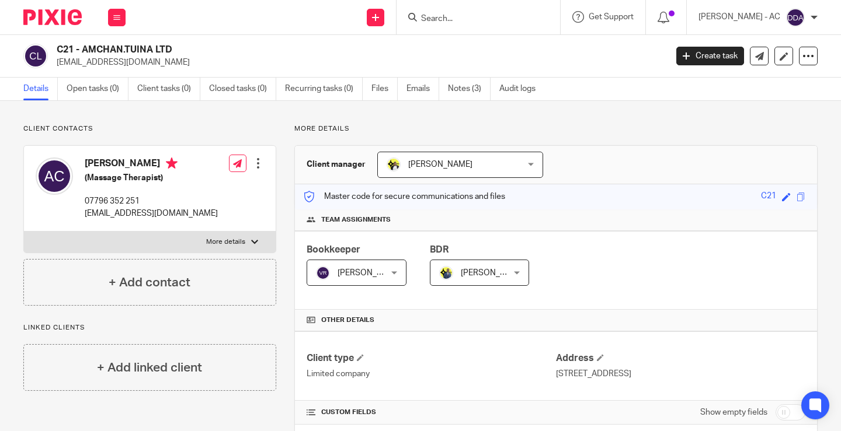
click at [213, 131] on p "Client contacts" at bounding box center [149, 128] width 253 height 9
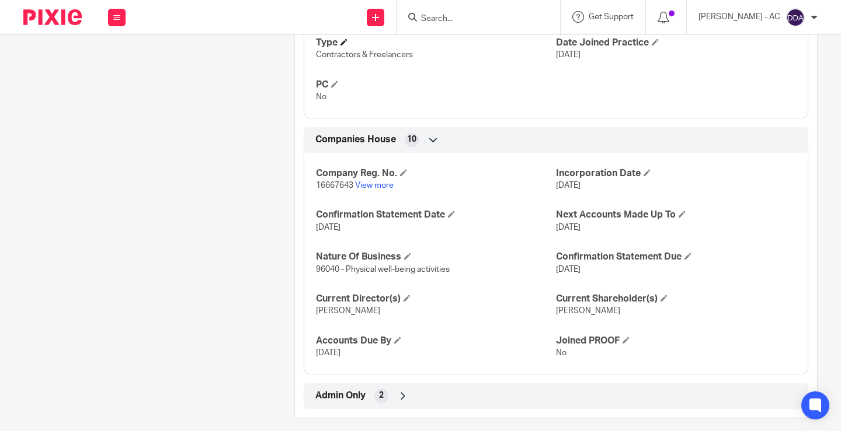
scroll to position [788, 0]
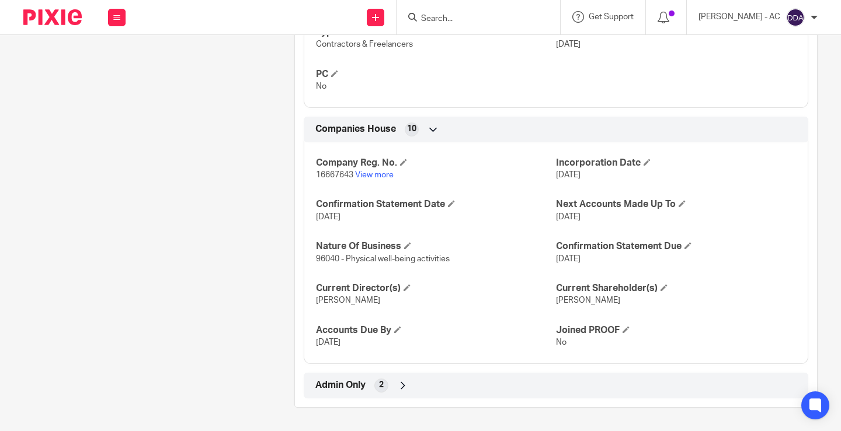
click at [383, 385] on div "2" at bounding box center [381, 386] width 14 height 14
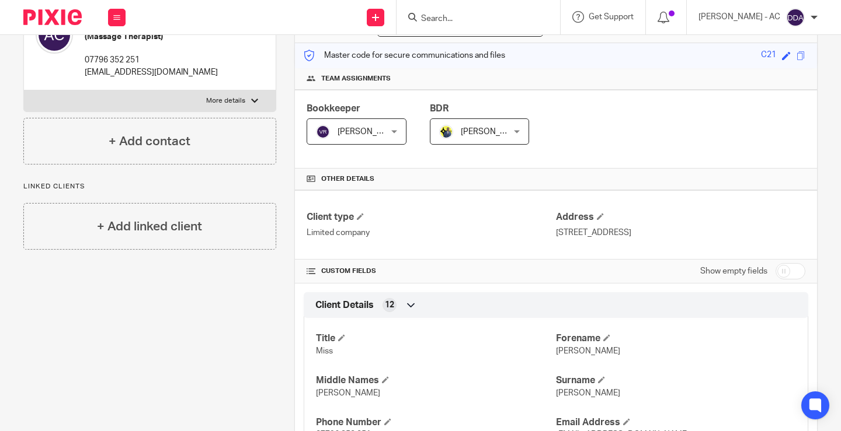
scroll to position [0, 0]
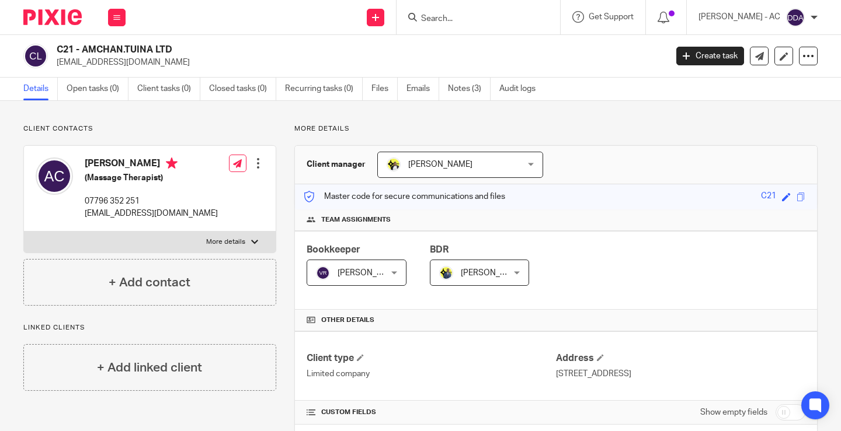
click at [253, 166] on div at bounding box center [258, 164] width 12 height 12
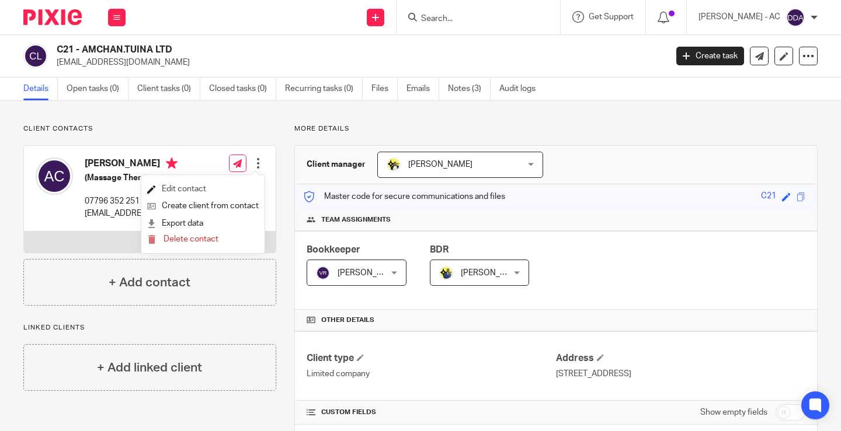
click at [213, 186] on link "Edit contact" at bounding box center [203, 189] width 112 height 17
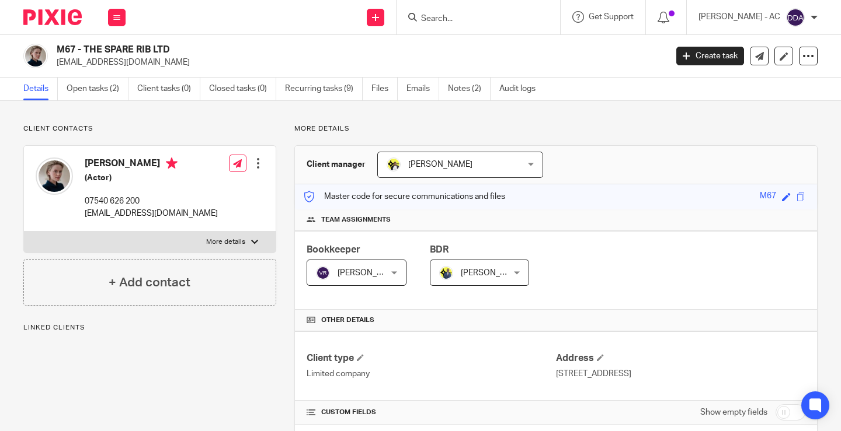
click at [256, 162] on div at bounding box center [258, 164] width 12 height 12
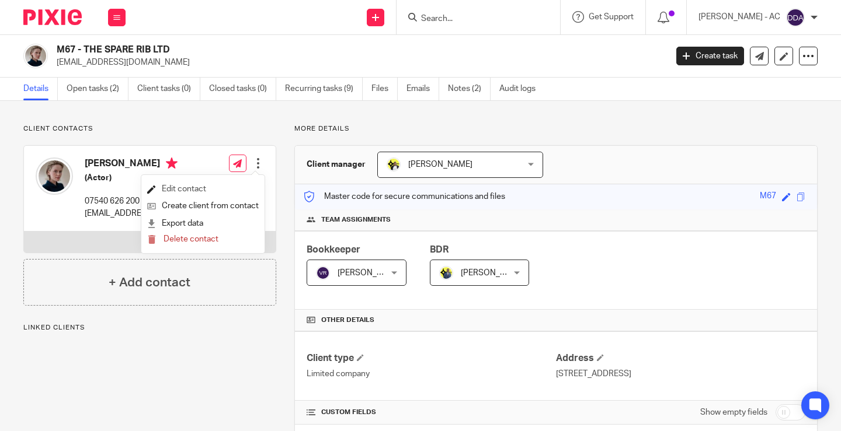
click at [210, 186] on link "Edit contact" at bounding box center [203, 189] width 112 height 17
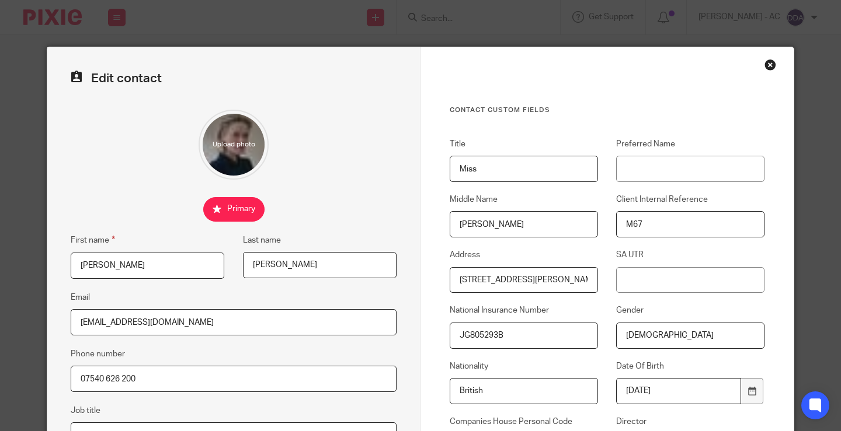
click at [767, 63] on div "Close this dialog window" at bounding box center [770, 65] width 12 height 12
click at [770, 65] on div "Close this dialog window" at bounding box center [770, 65] width 12 height 12
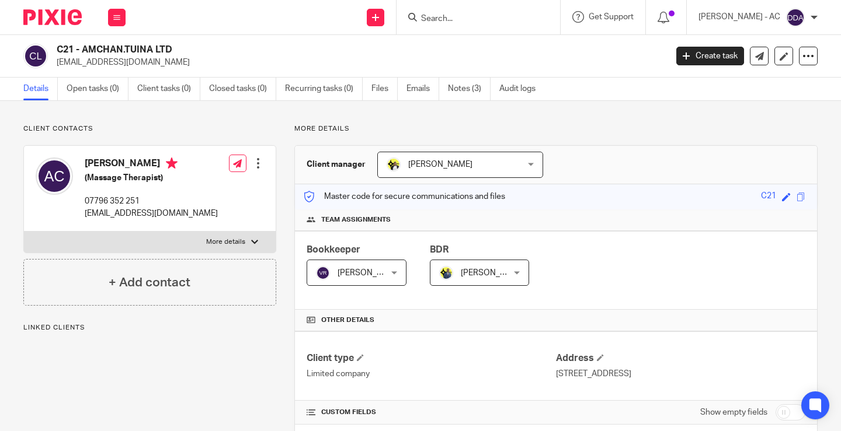
click at [342, 92] on link "Recurring tasks (0)" at bounding box center [324, 89] width 78 height 23
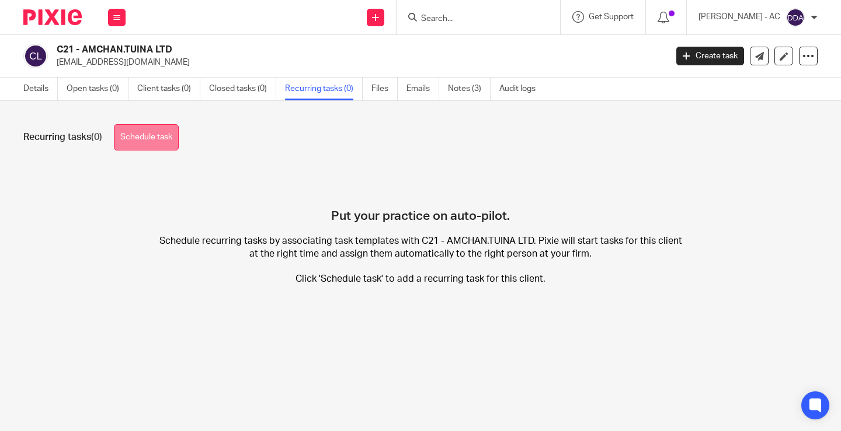
click at [156, 142] on link "Schedule task" at bounding box center [146, 137] width 65 height 26
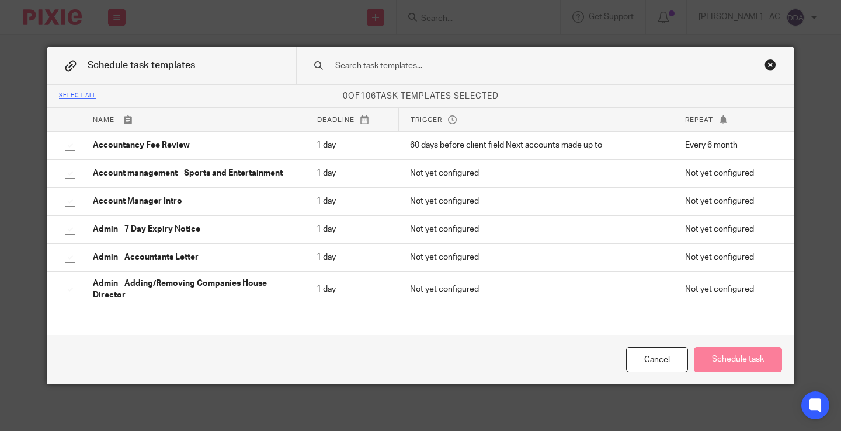
click at [369, 61] on input "text" at bounding box center [526, 66] width 385 height 13
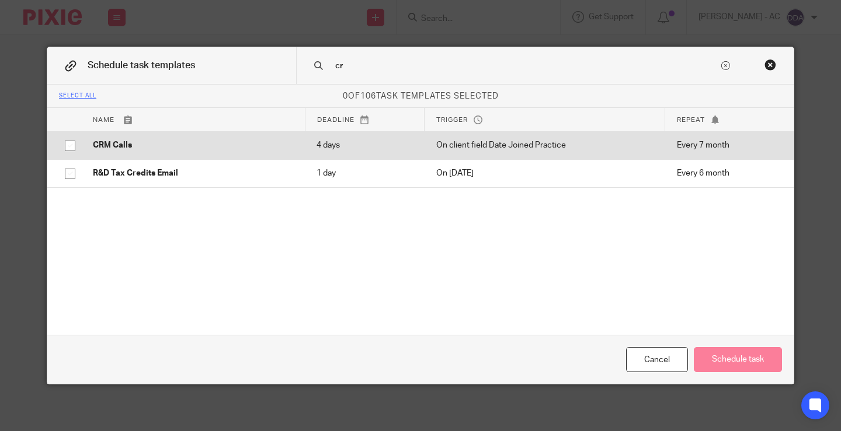
type input "cr"
drag, startPoint x: 247, startPoint y: 137, endPoint x: 238, endPoint y: 175, distance: 39.5
click at [246, 137] on td "CRM Calls" at bounding box center [193, 145] width 224 height 28
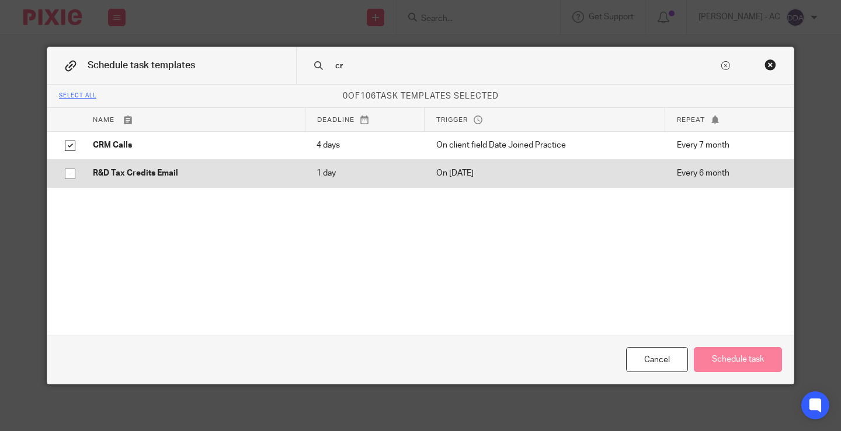
checkbox input "true"
click at [236, 177] on p "R&D Tax Credits Email" at bounding box center [193, 174] width 200 height 12
checkbox input "true"
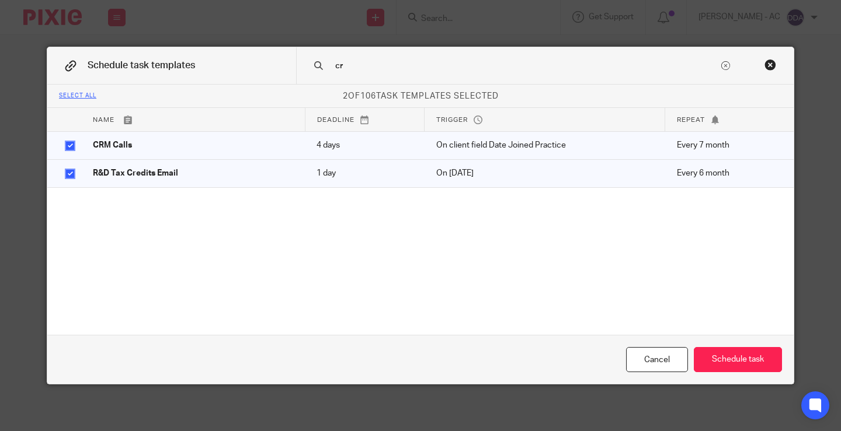
drag, startPoint x: 314, startPoint y: 63, endPoint x: 273, endPoint y: 61, distance: 40.3
click at [274, 61] on div "Schedule task templates cr" at bounding box center [420, 65] width 746 height 37
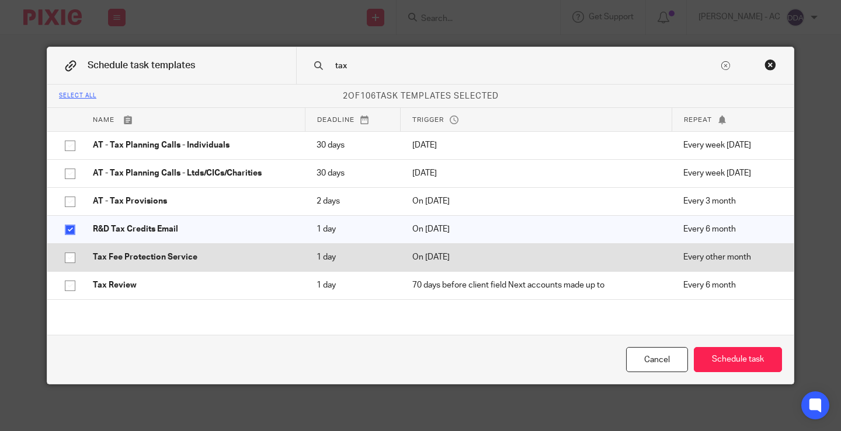
type input "tax"
click at [187, 257] on p "Tax Fee Protection Service" at bounding box center [193, 258] width 200 height 12
checkbox input "true"
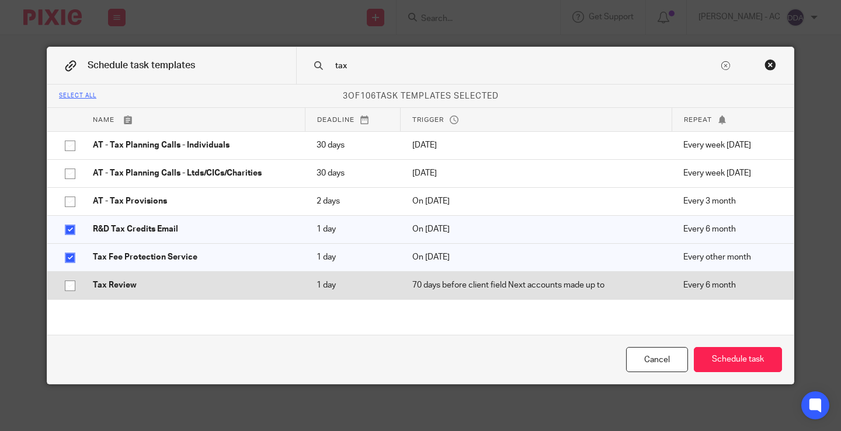
click at [176, 278] on td "Tax Review" at bounding box center [193, 285] width 224 height 28
checkbox input "true"
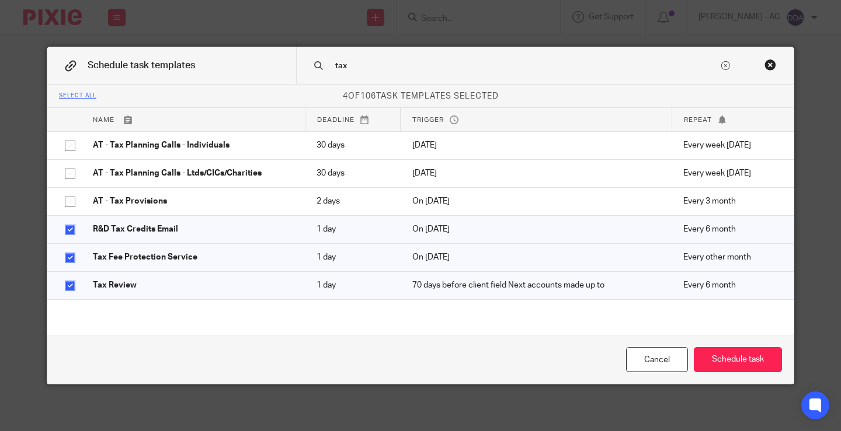
drag, startPoint x: 342, startPoint y: 64, endPoint x: 302, endPoint y: 62, distance: 40.3
click at [302, 62] on div "tax" at bounding box center [544, 65] width 497 height 37
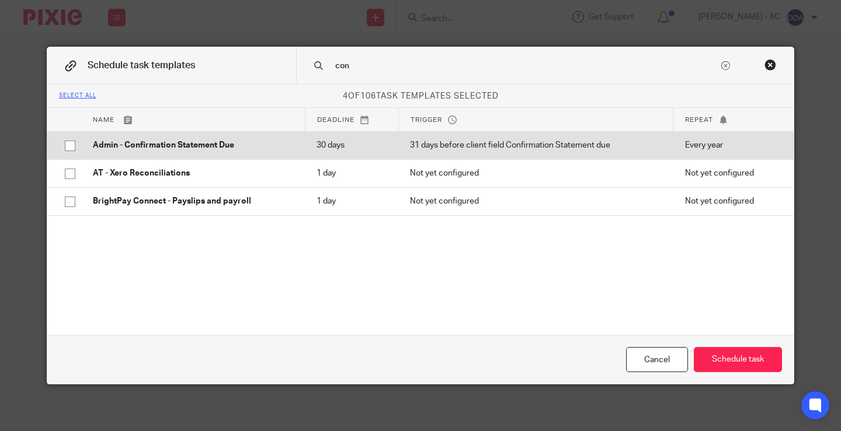
type input "con"
click at [192, 147] on p "Admin - Confirmation Statement Due" at bounding box center [193, 146] width 200 height 12
checkbox input "true"
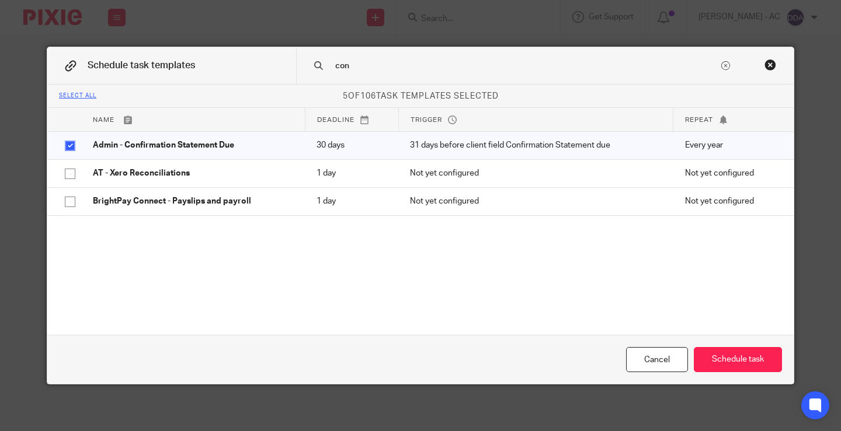
drag, startPoint x: 363, startPoint y: 64, endPoint x: 299, endPoint y: 62, distance: 63.7
click at [299, 62] on div "con" at bounding box center [544, 65] width 497 height 37
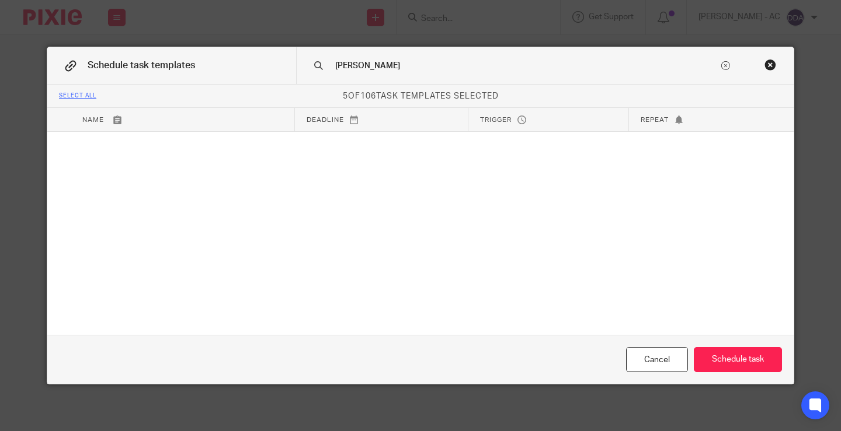
drag, startPoint x: 352, startPoint y: 65, endPoint x: 305, endPoint y: 63, distance: 47.4
click at [305, 63] on div "[PERSON_NAME]" at bounding box center [544, 65] width 497 height 37
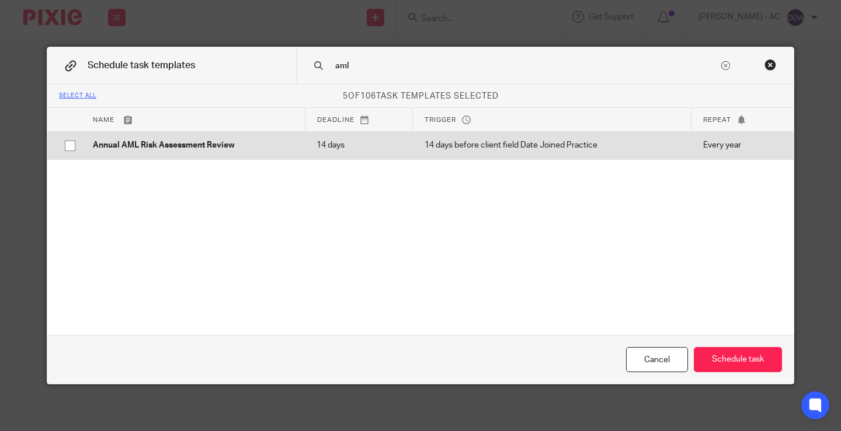
type input "aml"
click at [289, 140] on td "Annual AML Risk Assessment Review" at bounding box center [193, 145] width 224 height 28
checkbox input "true"
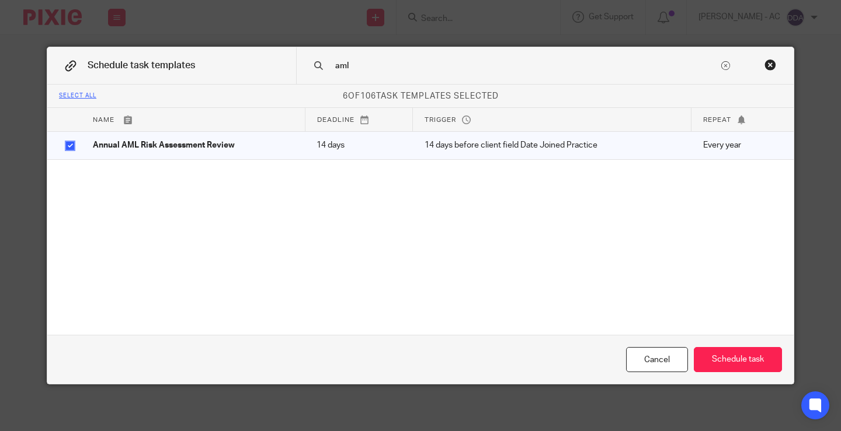
drag, startPoint x: 351, startPoint y: 62, endPoint x: 286, endPoint y: 56, distance: 65.7
click at [288, 58] on div "Schedule task templates aml" at bounding box center [420, 65] width 746 height 37
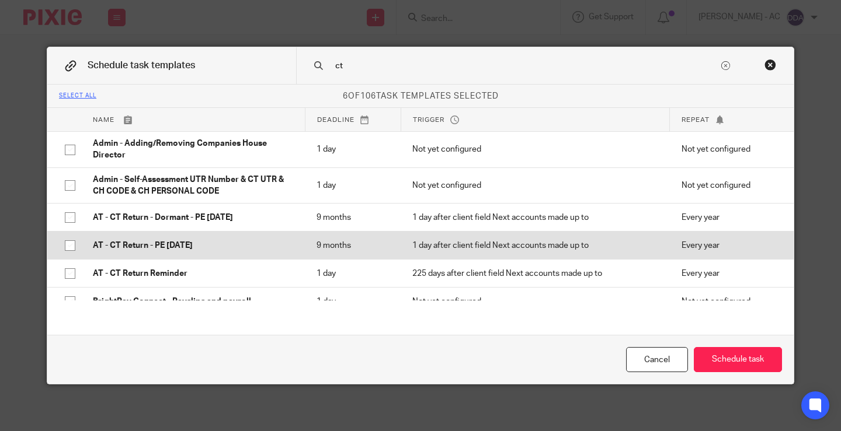
scroll to position [58, 0]
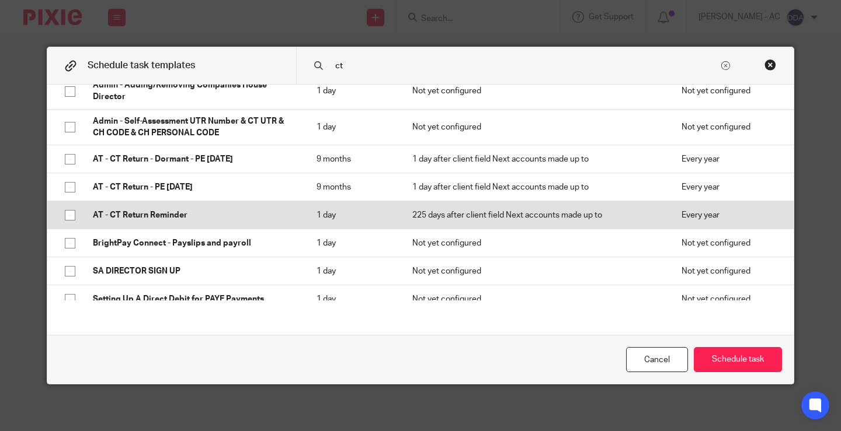
type input "ct"
click at [171, 216] on p "AT - CT Return Reminder" at bounding box center [193, 216] width 200 height 12
checkbox input "true"
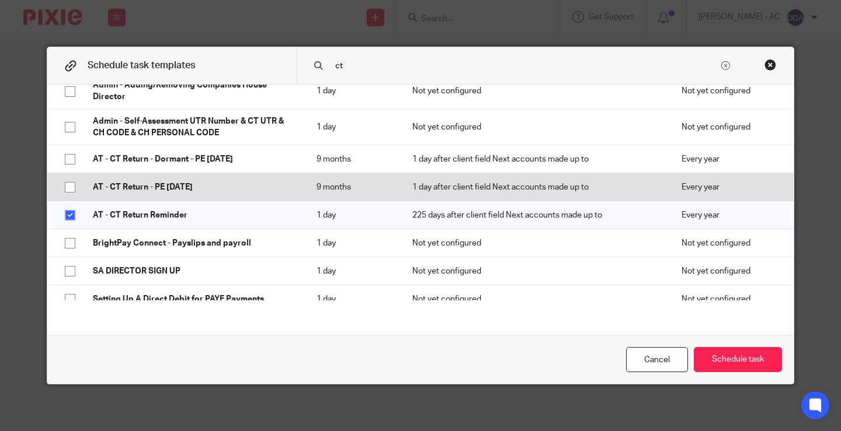
click at [234, 190] on p "AT - CT Return - PE [DATE]" at bounding box center [193, 188] width 200 height 12
checkbox input "true"
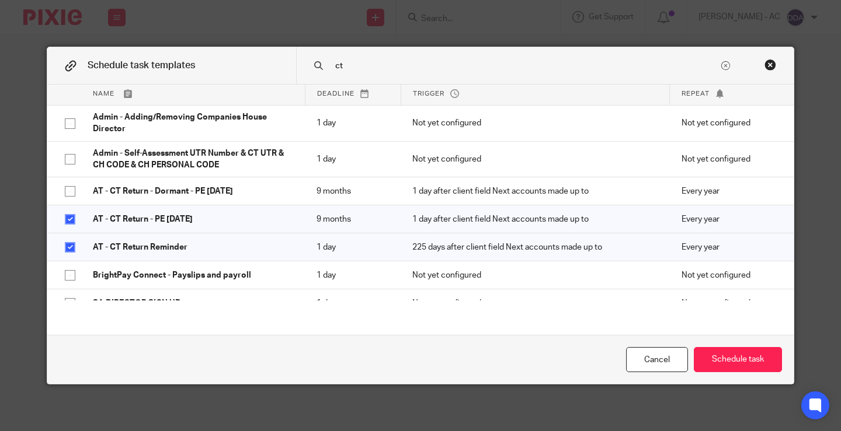
scroll to position [0, 0]
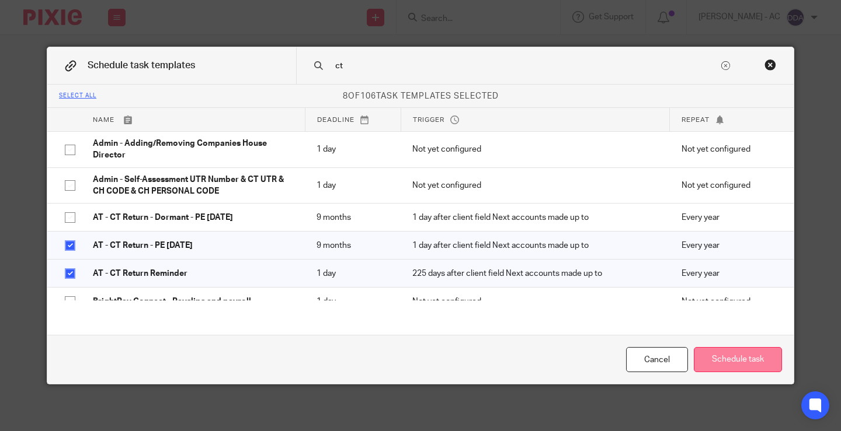
click at [718, 357] on button "Schedule task" at bounding box center [738, 359] width 88 height 25
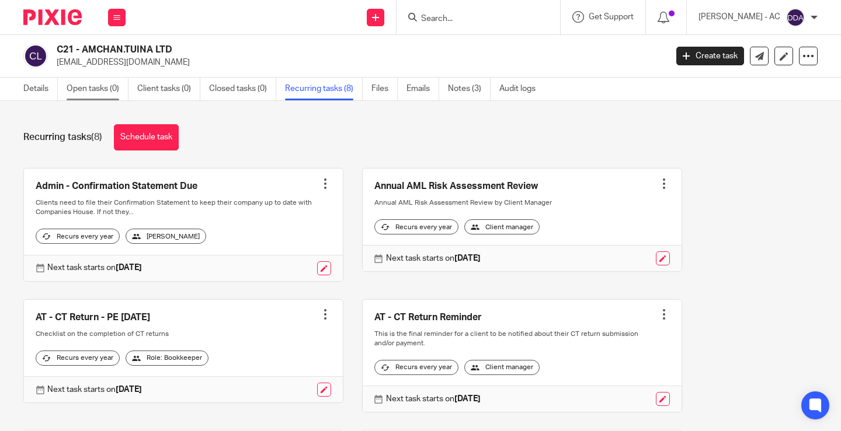
click at [95, 82] on link "Open tasks (0)" at bounding box center [98, 89] width 62 height 23
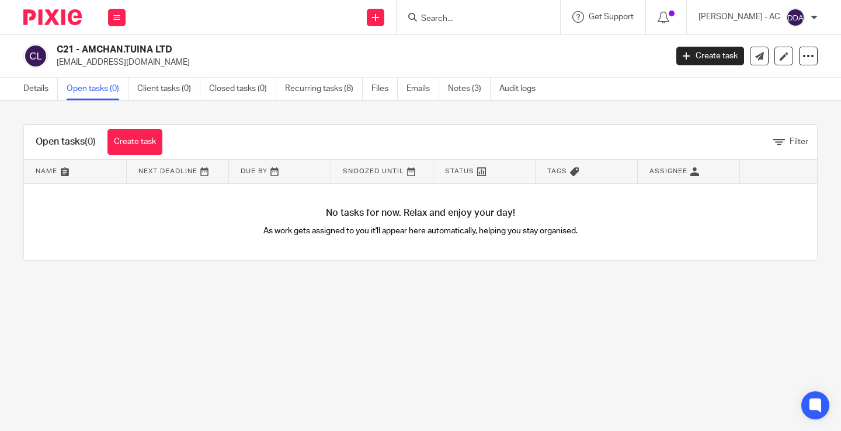
click at [84, 99] on link "Open tasks (0)" at bounding box center [98, 89] width 62 height 23
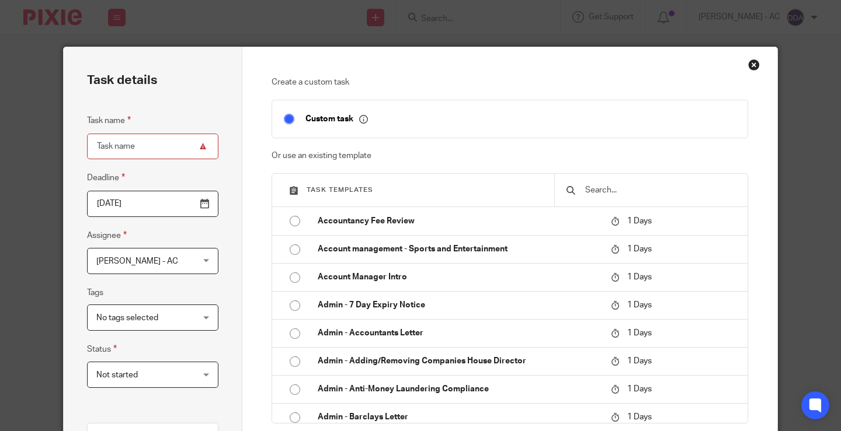
click at [600, 188] on input "text" at bounding box center [660, 190] width 152 height 13
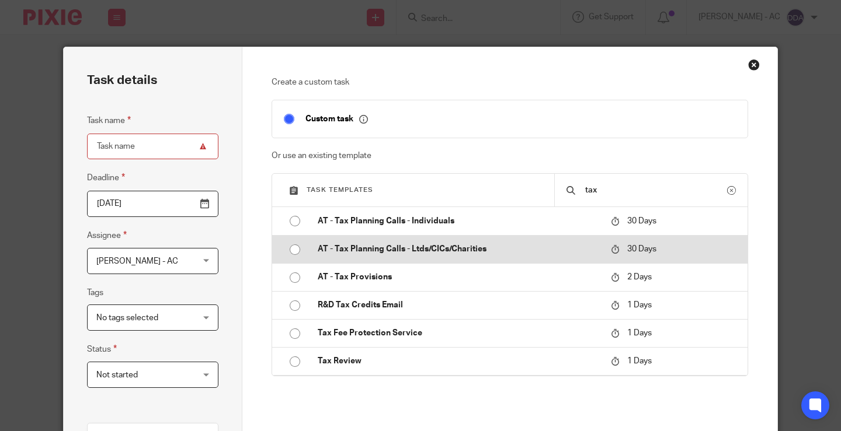
type input "tax"
click at [455, 251] on p "AT - Tax Planning Calls - Ltds/CICs/Charities" at bounding box center [458, 249] width 281 height 12
type input "2025-09-20"
type input "AT - Tax Planning Calls - Ltds/CICs/Charities"
checkbox input "false"
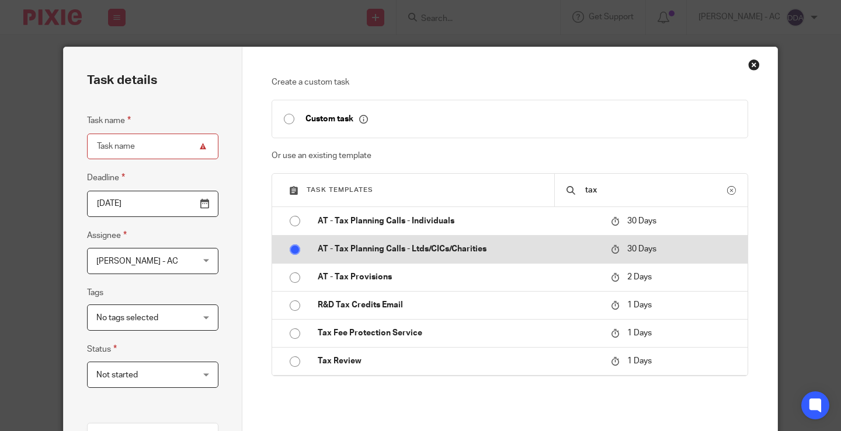
radio input "true"
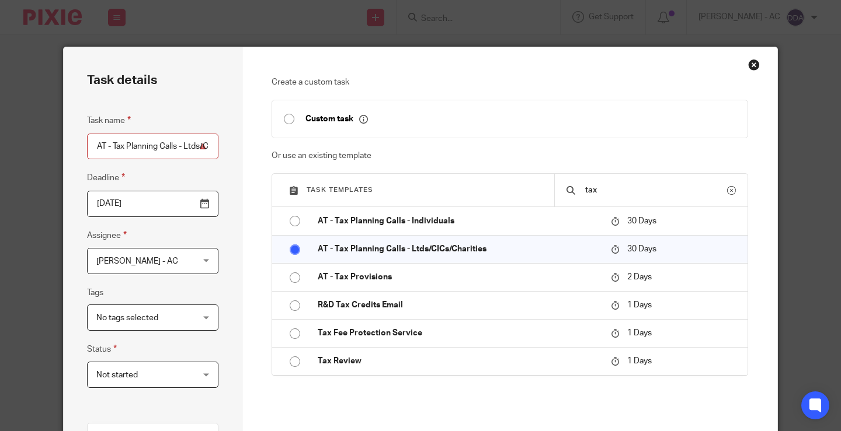
click at [169, 269] on span "[PERSON_NAME] - AC" at bounding box center [144, 261] width 97 height 25
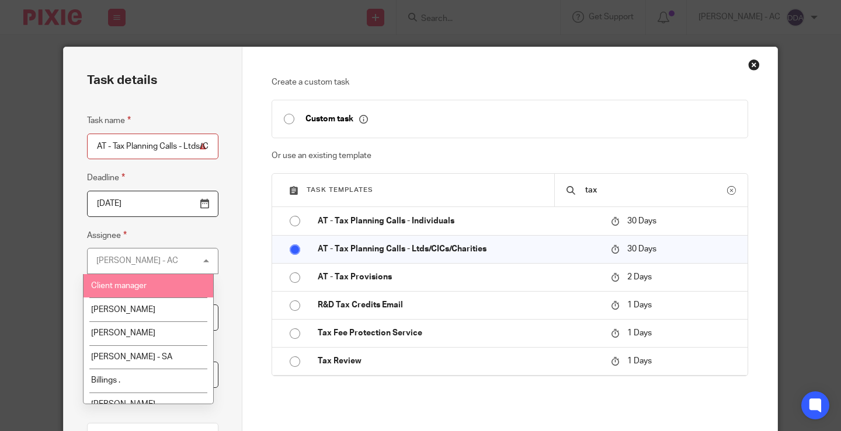
click at [142, 288] on span "Client manager" at bounding box center [118, 286] width 55 height 8
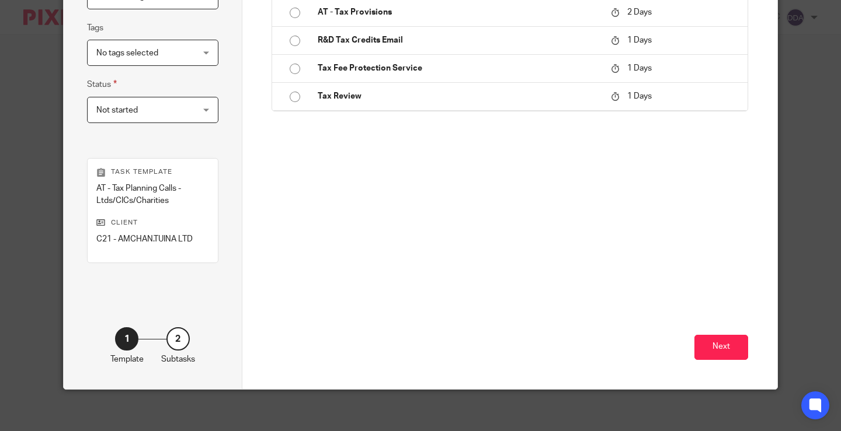
scroll to position [270, 0]
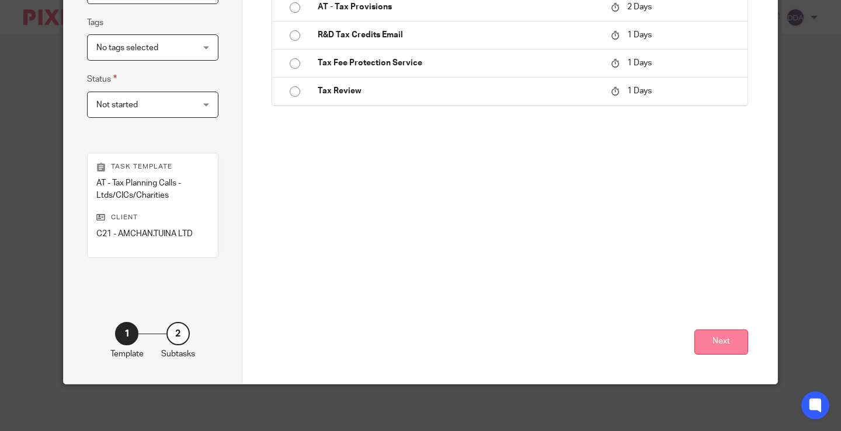
click at [715, 339] on button "Next" at bounding box center [721, 342] width 54 height 25
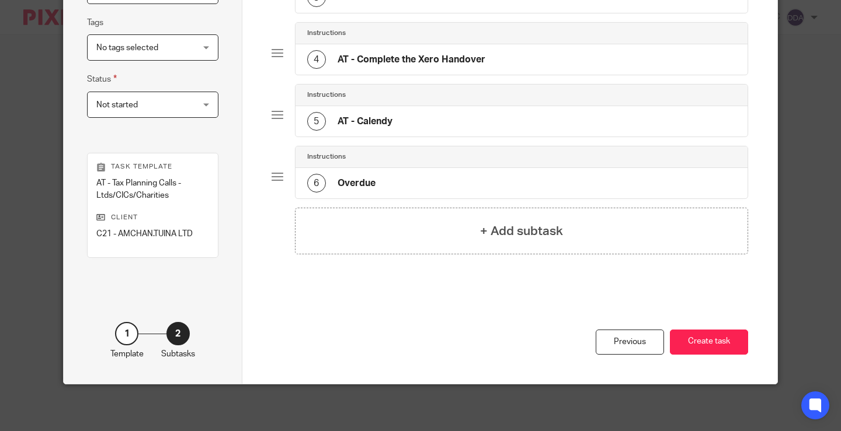
click at [715, 339] on button "Create task" at bounding box center [709, 342] width 78 height 25
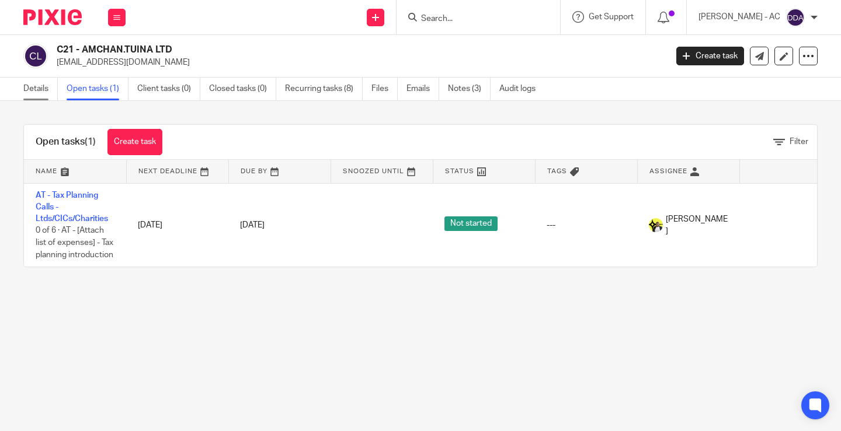
click at [27, 88] on link "Details" at bounding box center [40, 89] width 34 height 23
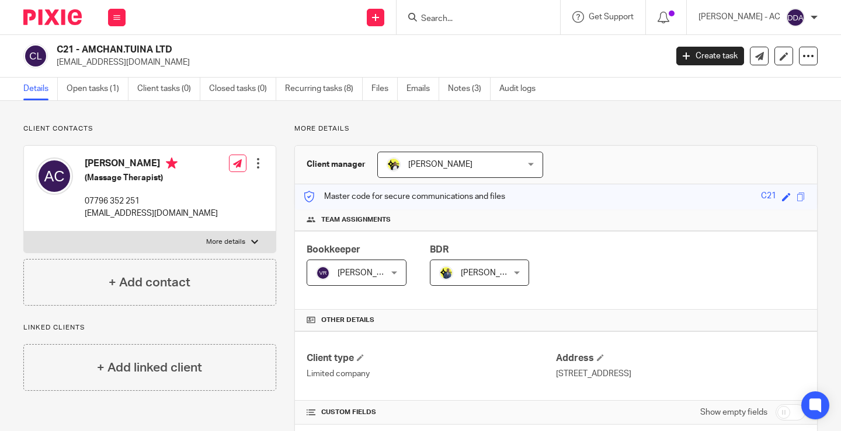
click at [255, 159] on div at bounding box center [258, 164] width 12 height 12
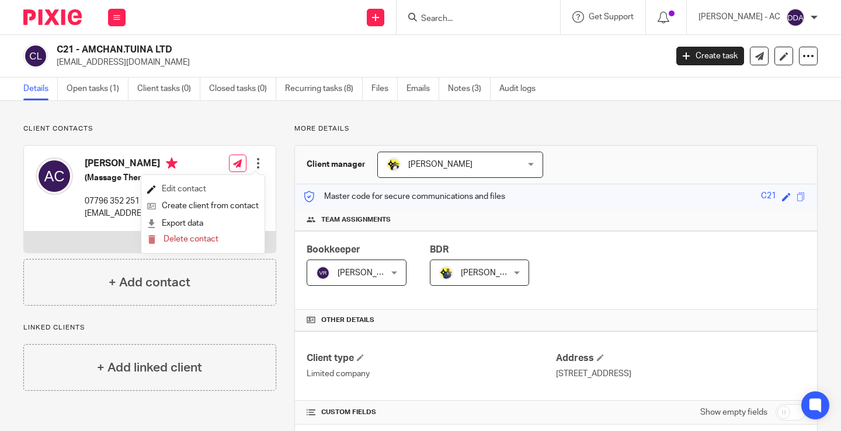
click at [206, 186] on link "Edit contact" at bounding box center [203, 189] width 112 height 17
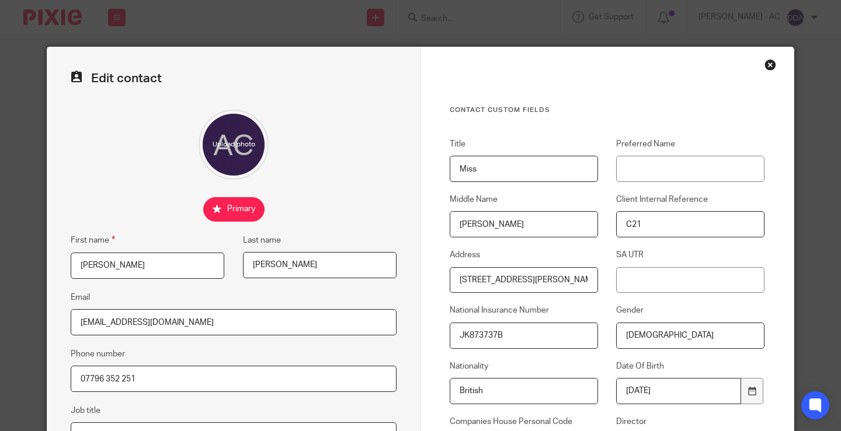
click at [768, 66] on div "Close this dialog window" at bounding box center [770, 65] width 12 height 12
